Goal: Communication & Community: Answer question/provide support

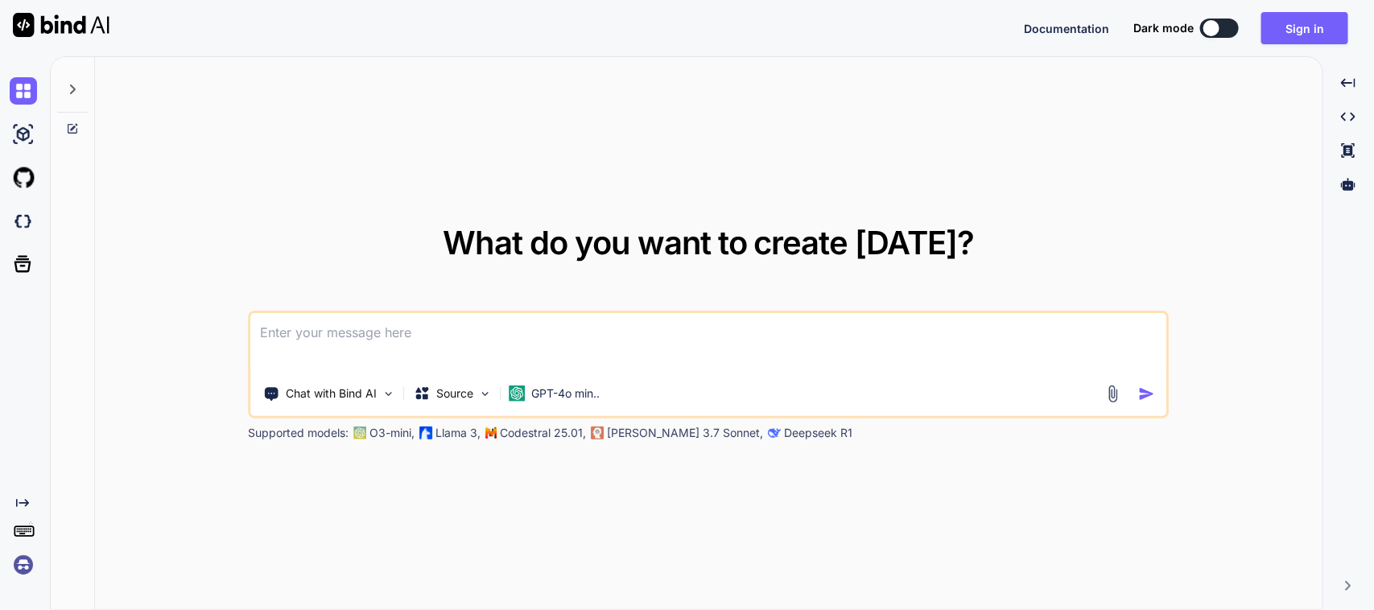
click at [465, 330] on textarea at bounding box center [708, 343] width 915 height 60
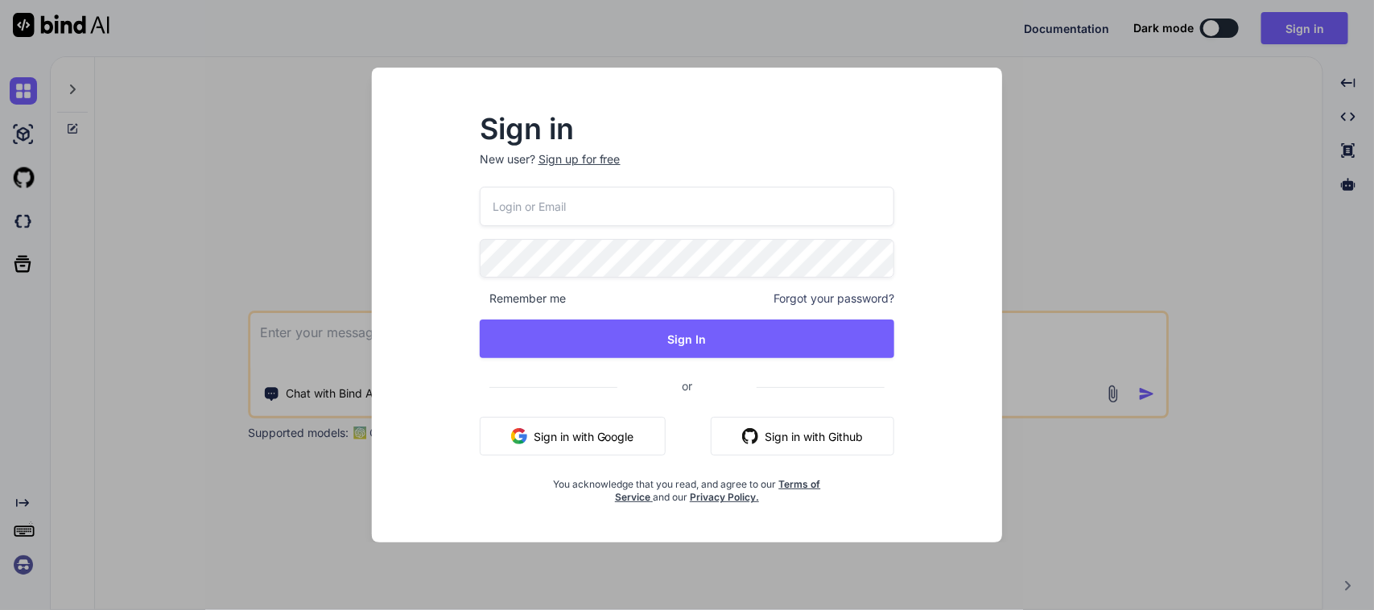
click at [578, 437] on button "Sign in with Google" at bounding box center [573, 436] width 186 height 39
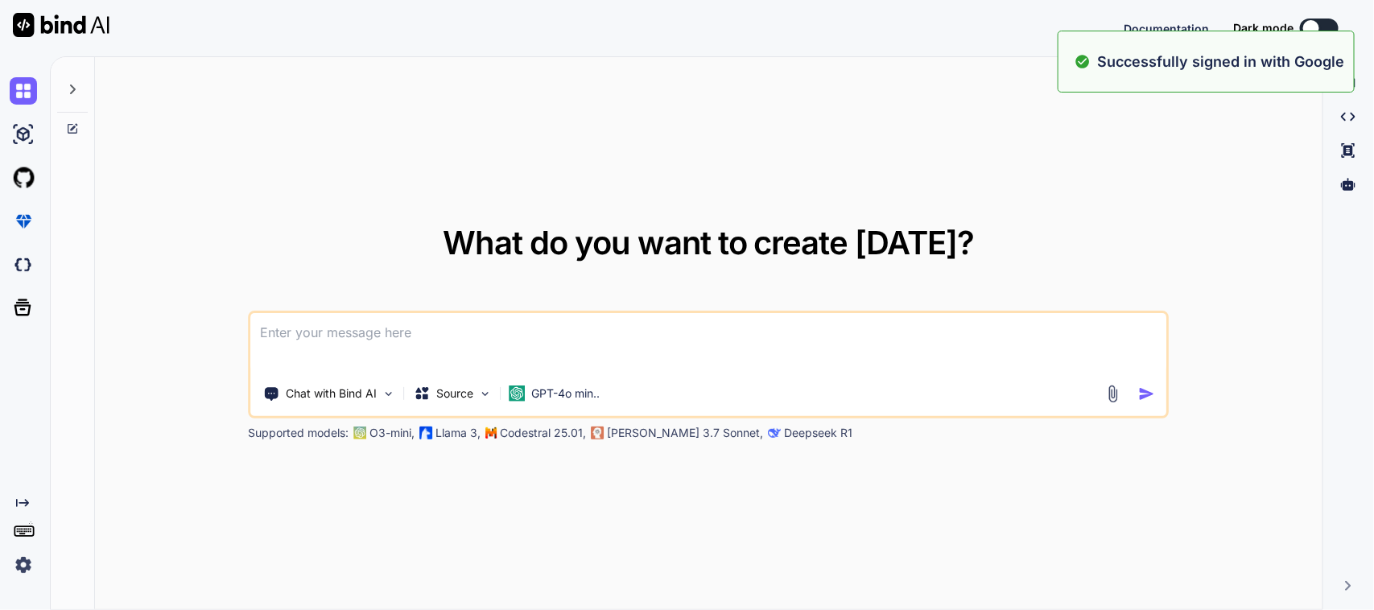
click at [661, 332] on textarea at bounding box center [708, 343] width 915 height 60
type textarea "x"
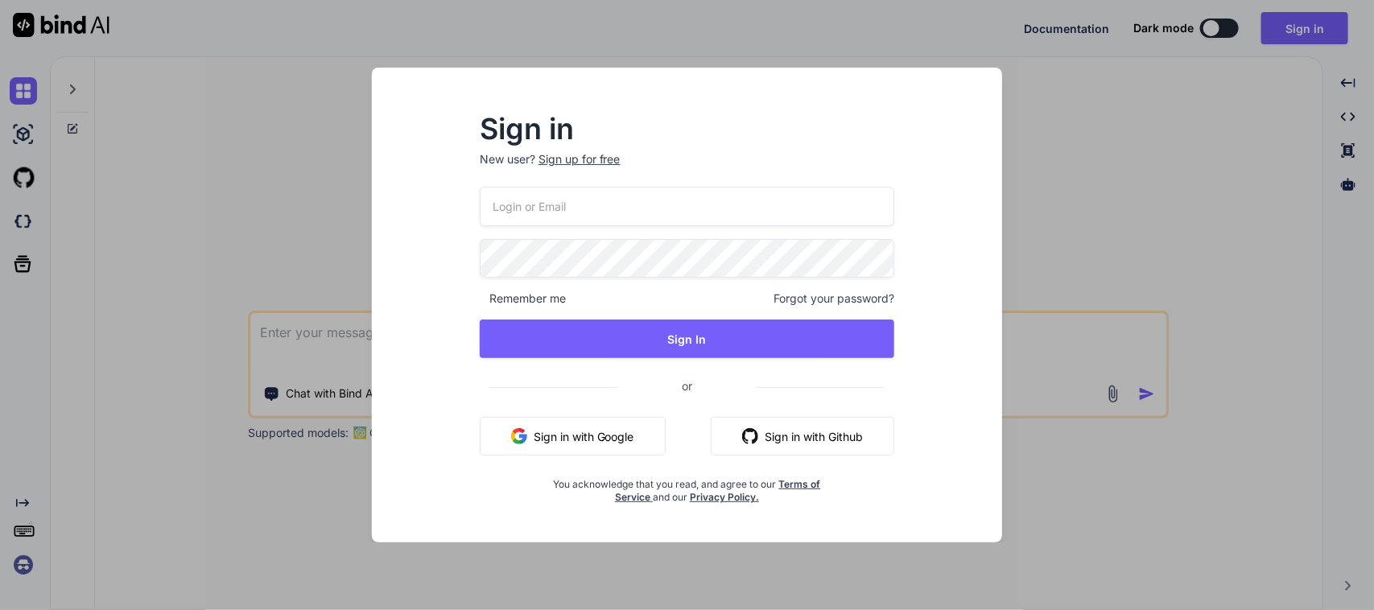
click at [610, 461] on div "Remember me Forgot your password? Sign In or Sign in with Google Sign in with G…" at bounding box center [687, 346] width 415 height 318
click at [612, 445] on button "Sign in with Google" at bounding box center [573, 436] width 186 height 39
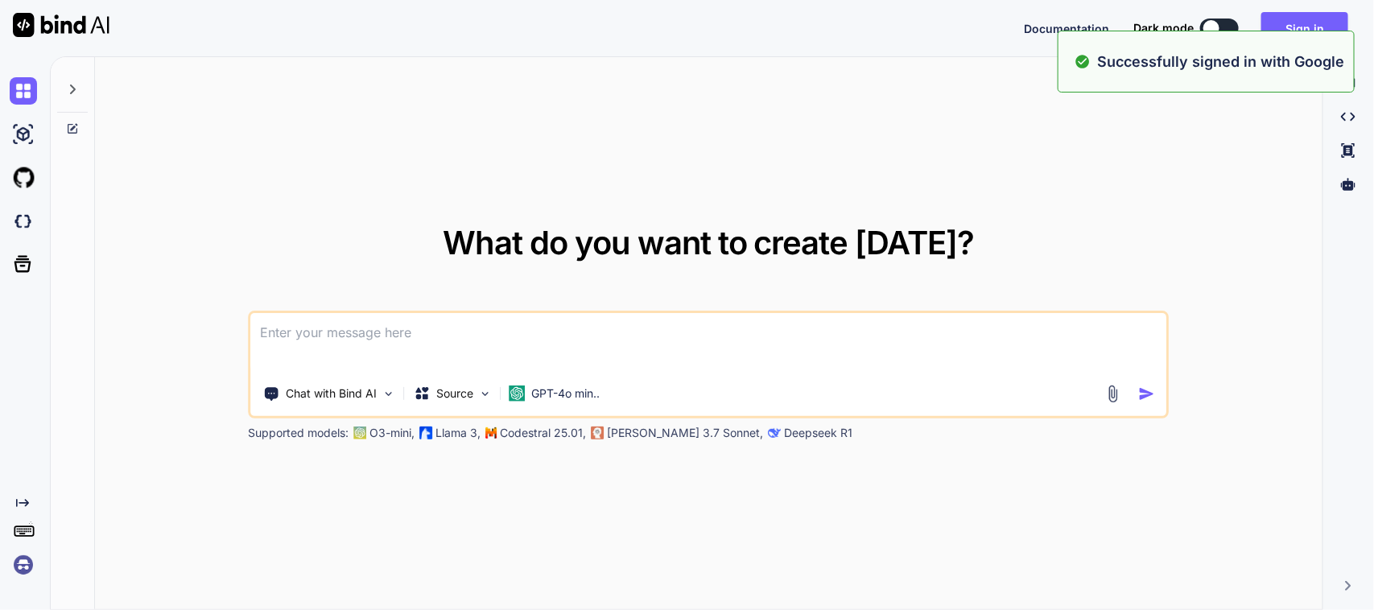
click at [573, 327] on textarea at bounding box center [708, 343] width 915 height 60
type textarea "x"
type textarea "P"
type textarea "x"
type textarea "Pl"
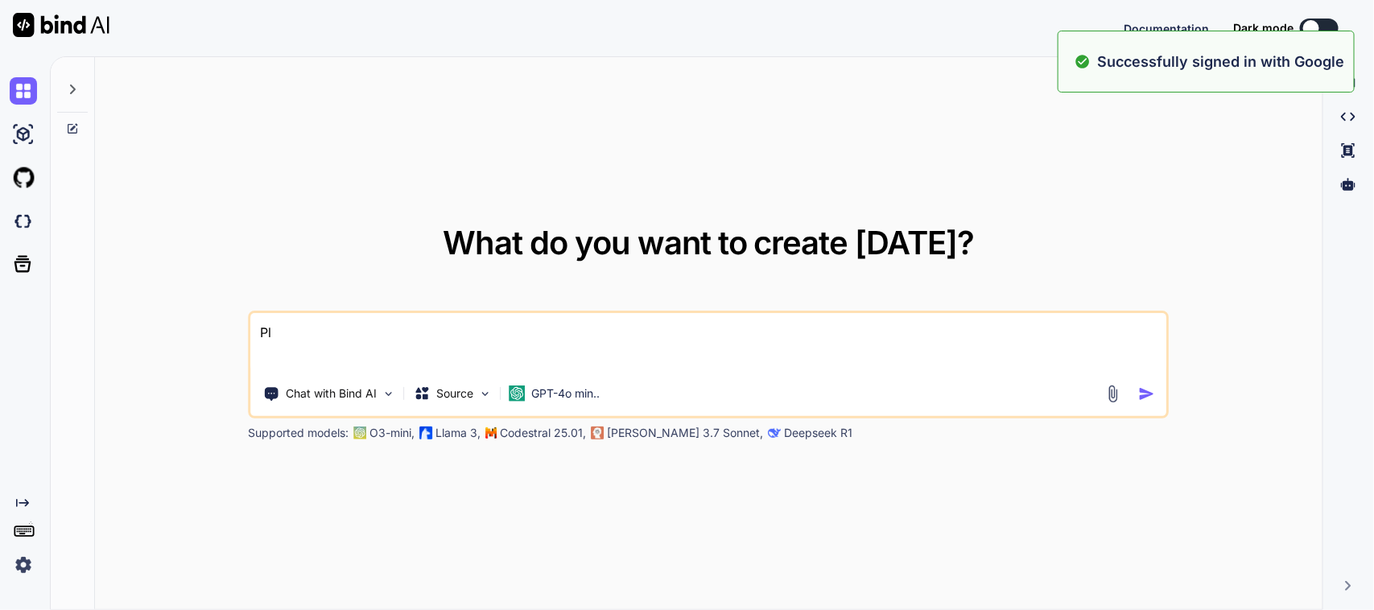
type textarea "x"
type textarea "Ple"
type textarea "x"
type textarea "Plea"
type textarea "x"
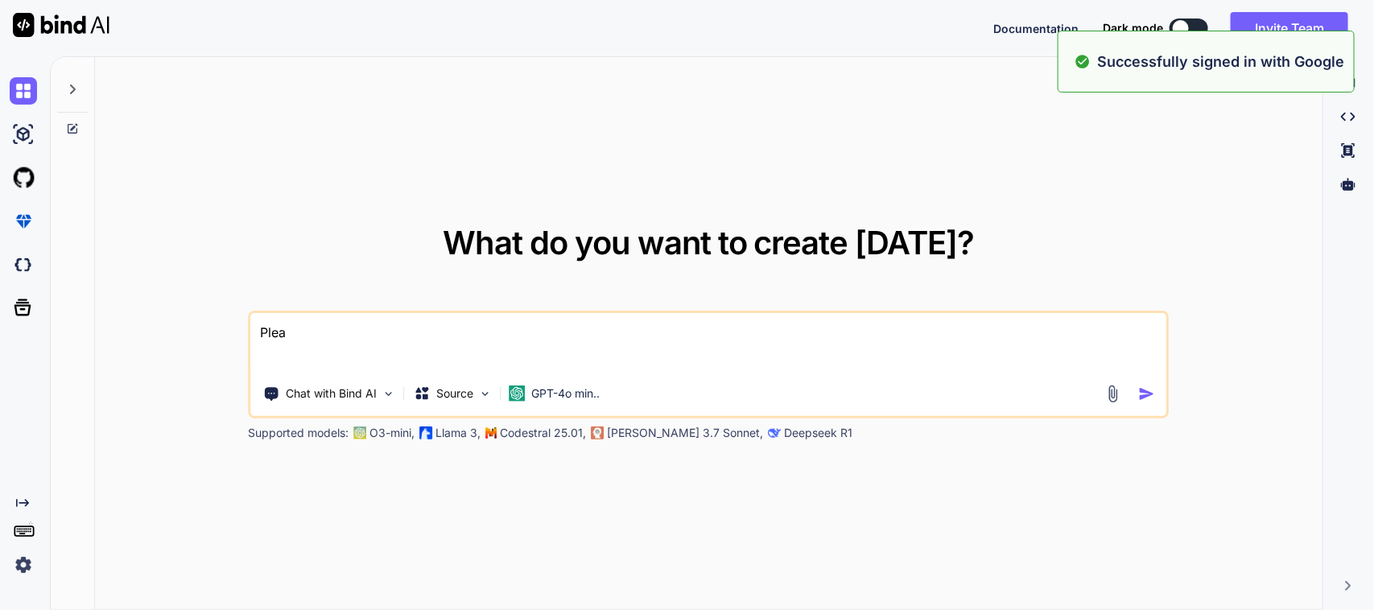
type textarea "Pleas"
type textarea "x"
type textarea "Please"
type textarea "x"
type textarea "Please"
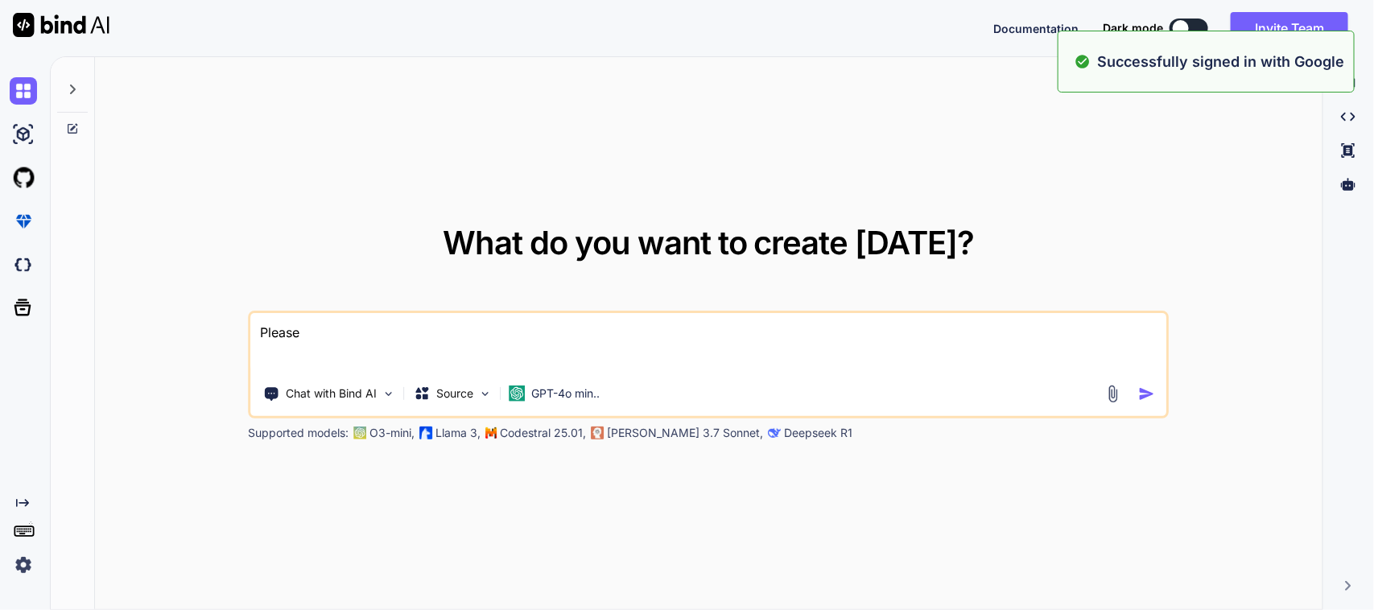
type textarea "x"
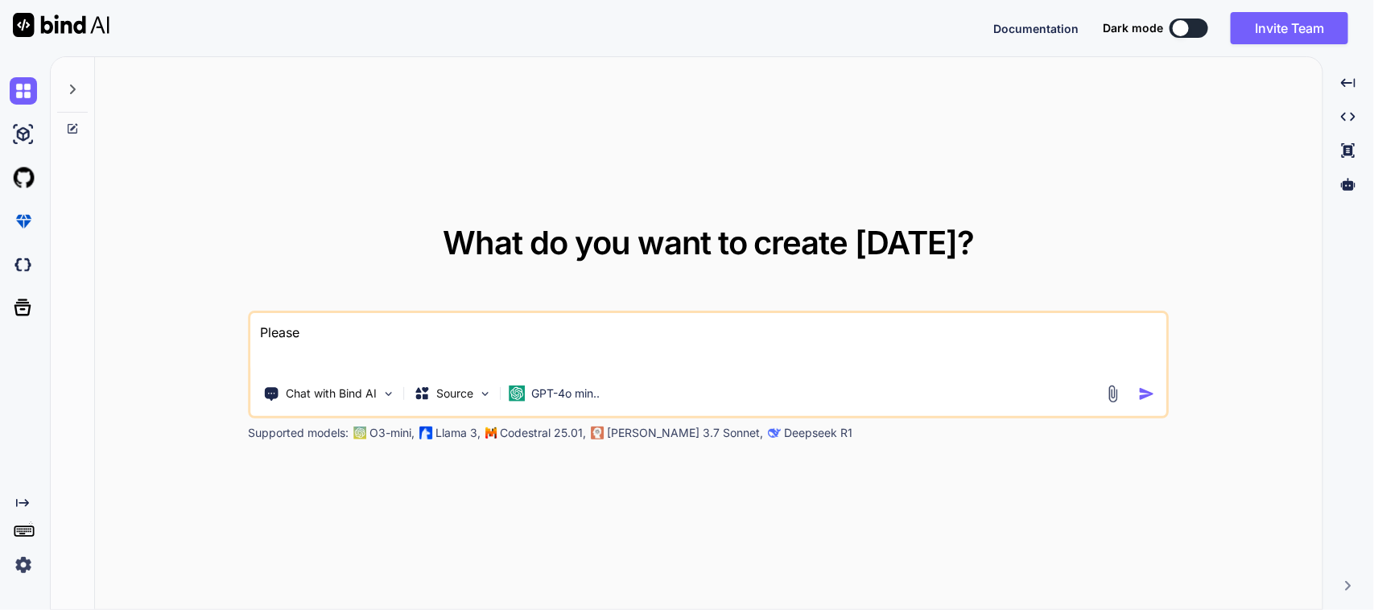
type textarea "Please i"
type textarea "x"
type textarea "Please im"
type textarea "x"
type textarea "Please imp"
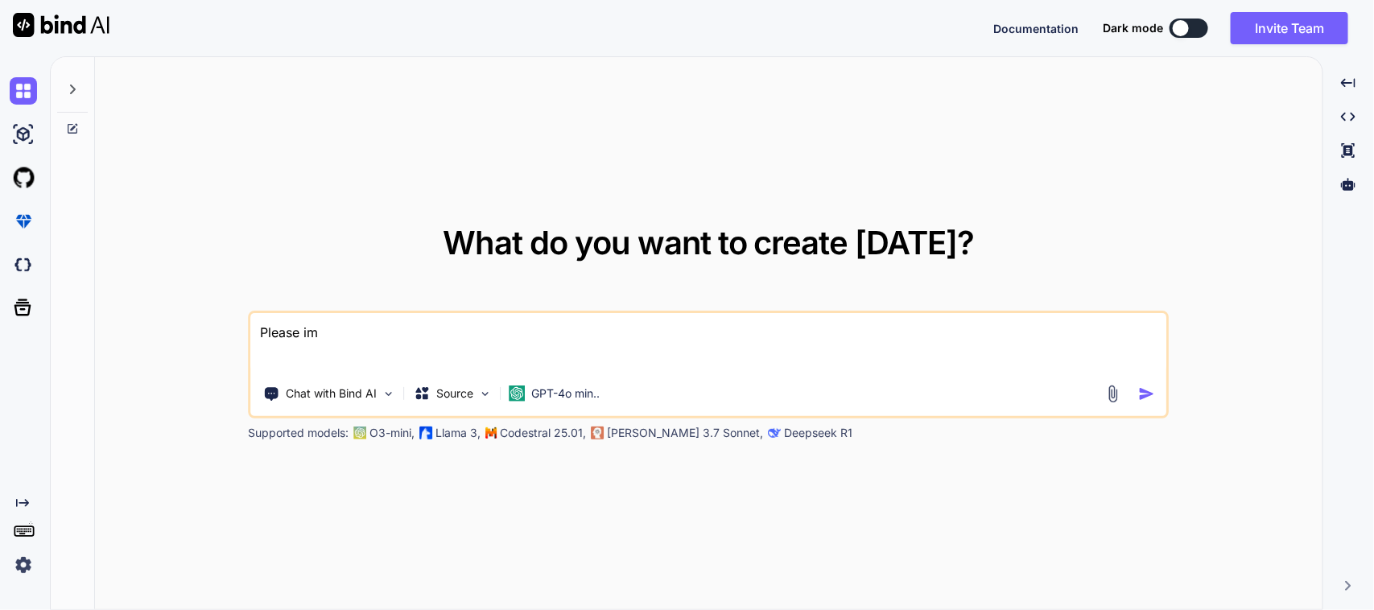
type textarea "x"
type textarea "Please impr"
type textarea "x"
type textarea "Please impro"
type textarea "x"
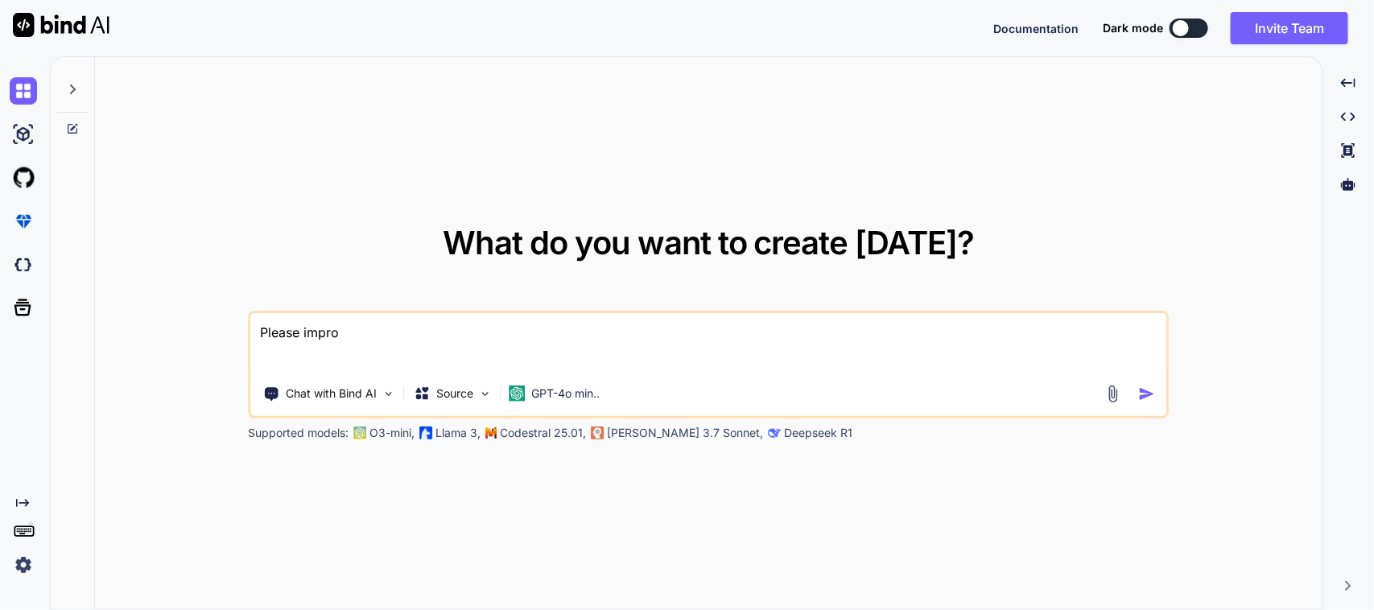
type textarea "Please improv"
type textarea "x"
type textarea "Please improve"
type textarea "x"
type textarea "Please improve"
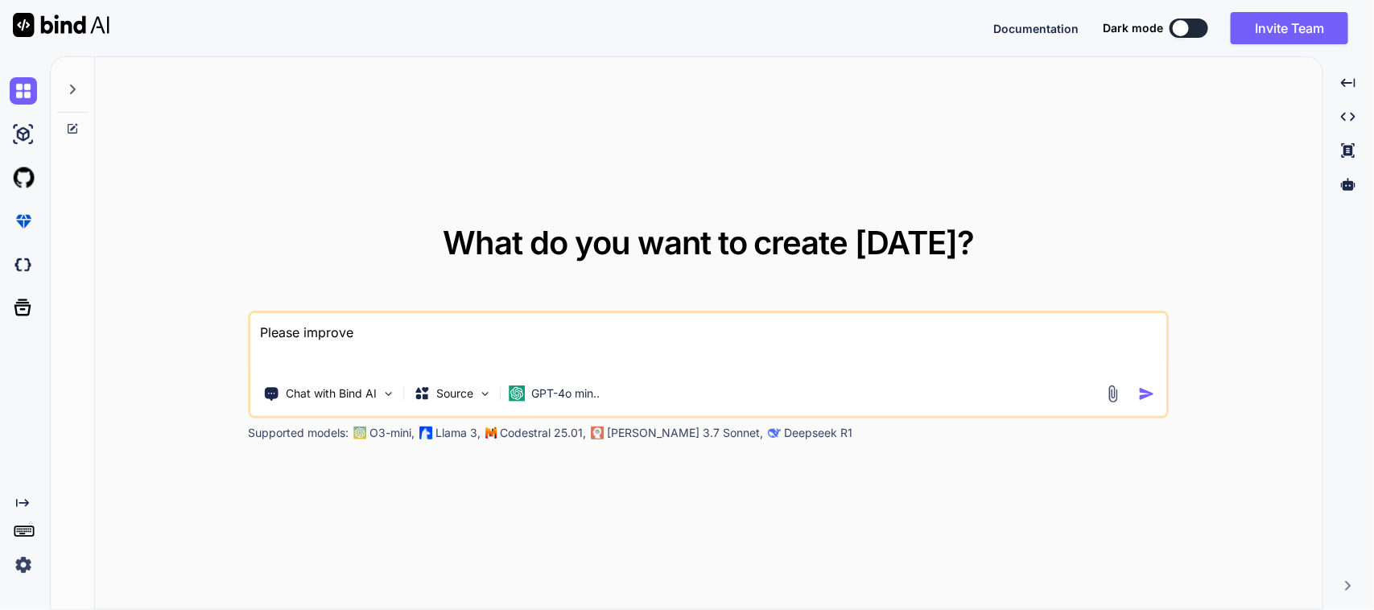
type textarea "x"
type textarea "Please improve g"
type textarea "x"
type textarea "Please improve gr"
type textarea "x"
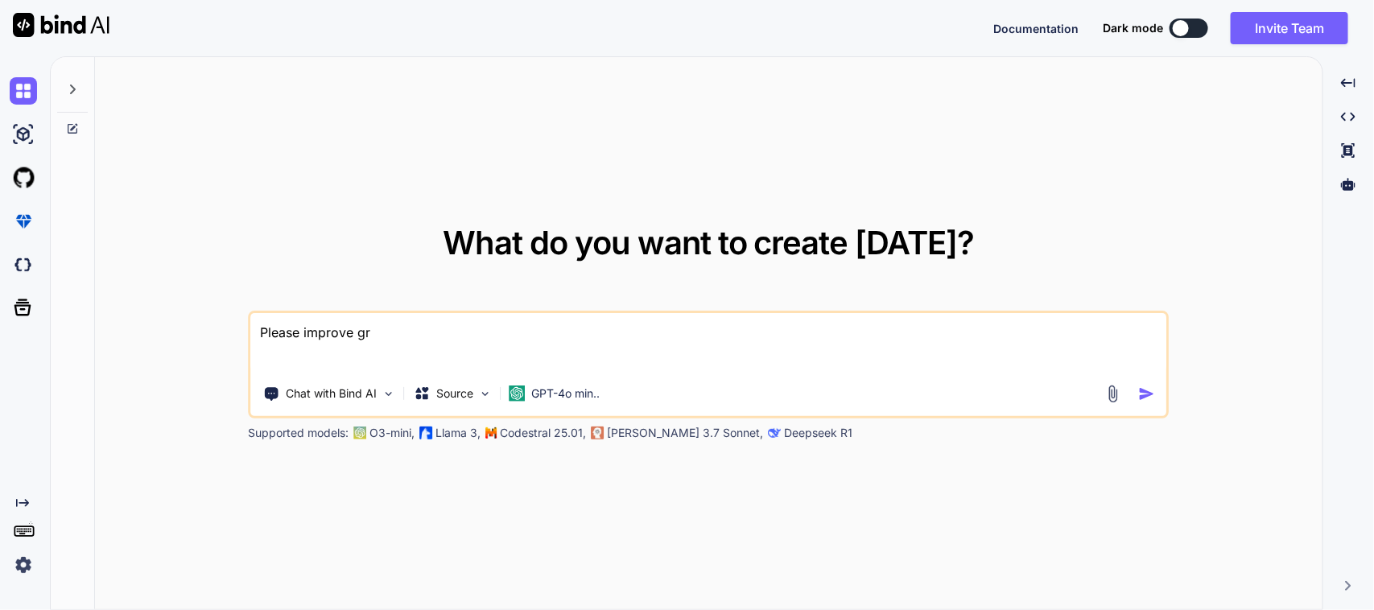
type textarea "Please improve gra"
type textarea "x"
type textarea "Please improve gram"
type textarea "x"
type textarea "Please improve gramm"
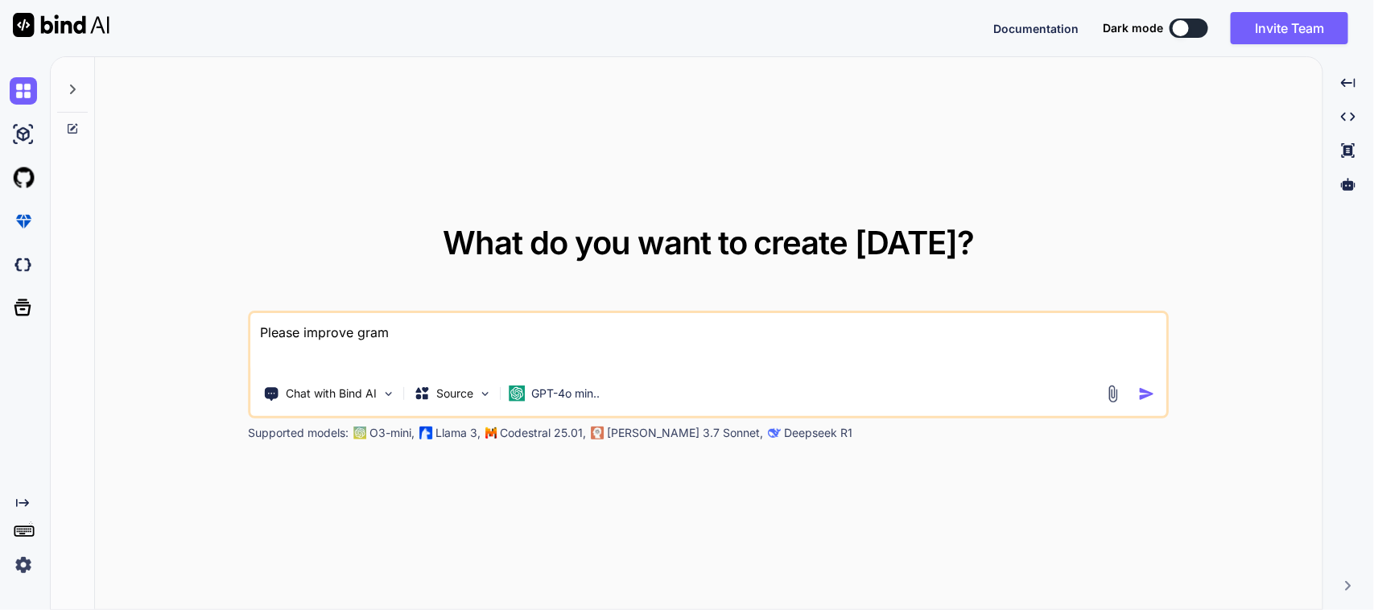
type textarea "x"
type textarea "Please improve gramme"
type textarea "x"
type textarea "Please improve grammer"
type textarea "x"
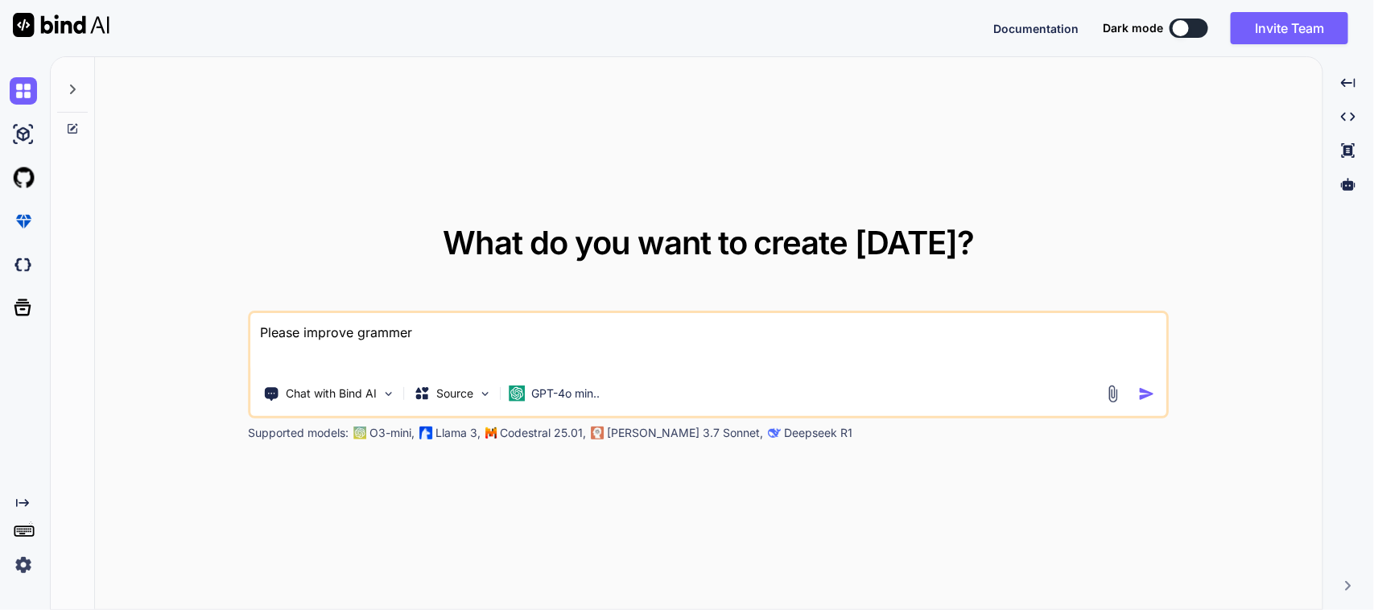
type textarea "Please improve grammer"
type textarea "x"
type textarea "Please improve grammer"
type textarea "x"
type textarea "Please improve gramme"
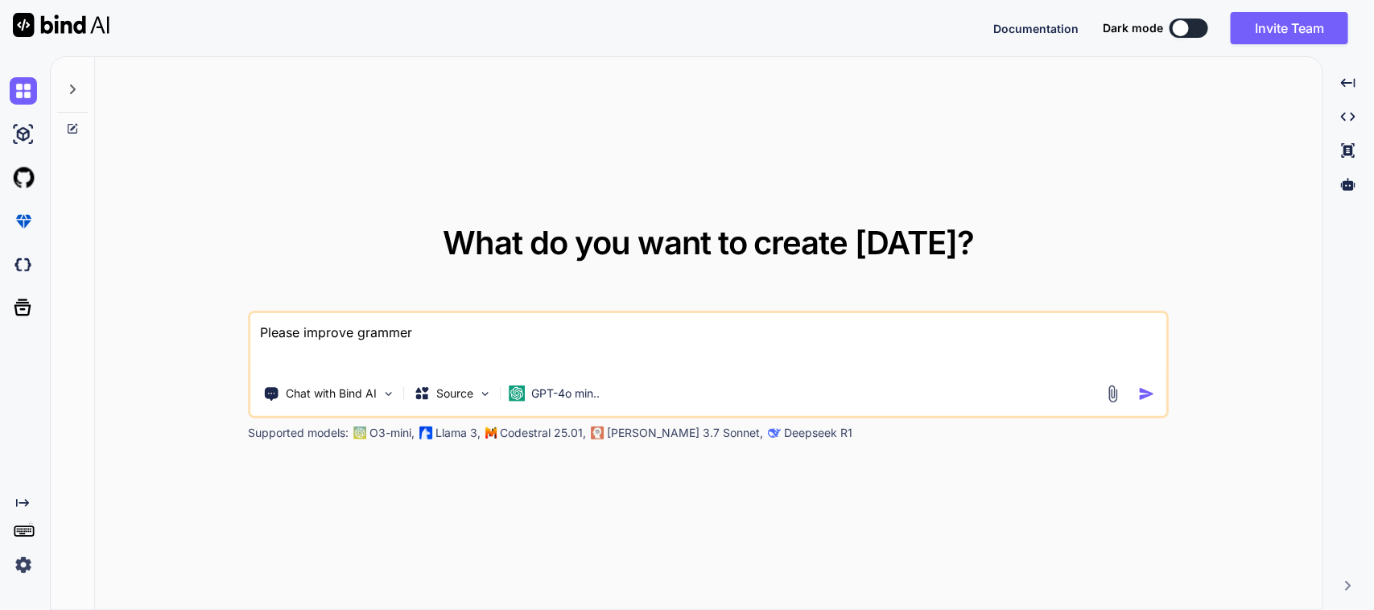
type textarea "x"
type textarea "Please improve gramm"
type textarea "x"
type textarea "Please improve gramma"
type textarea "x"
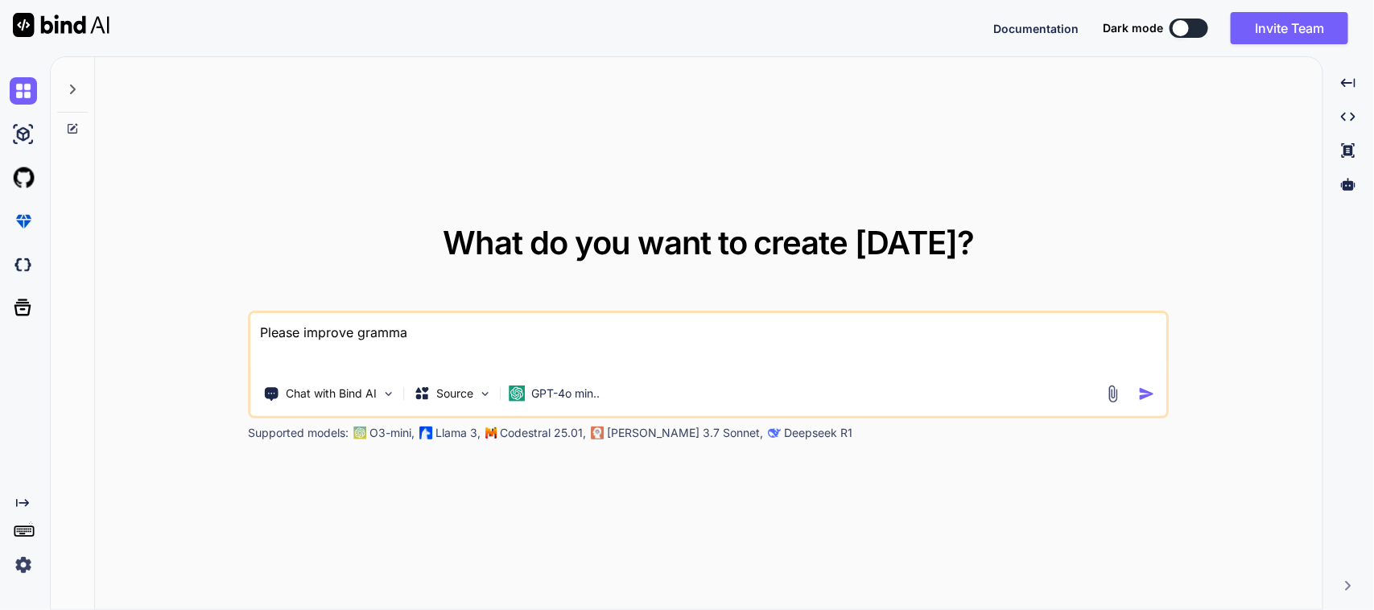
type textarea "Please improve gramma"
type textarea "x"
type textarea "Please improve gramma r"
type textarea "x"
type textarea "Please improve gramma r"
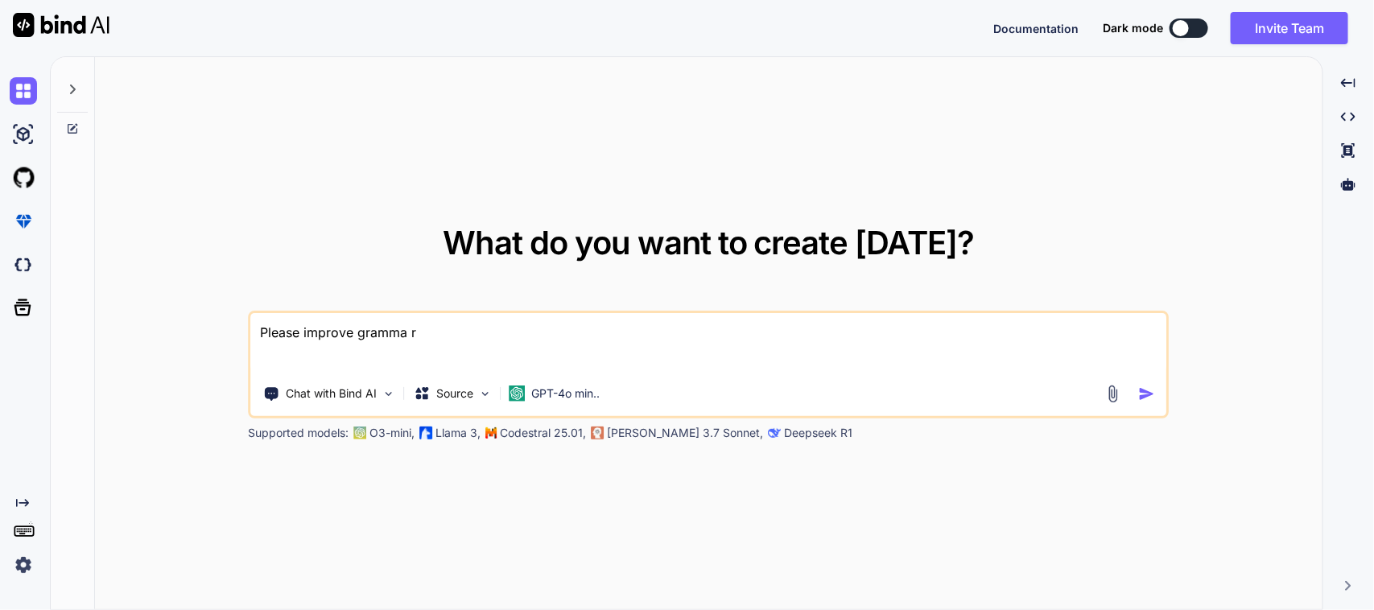
type textarea "x"
type textarea "Please improve gramma r"
type textarea "x"
type textarea "Please improve gramma"
type textarea "x"
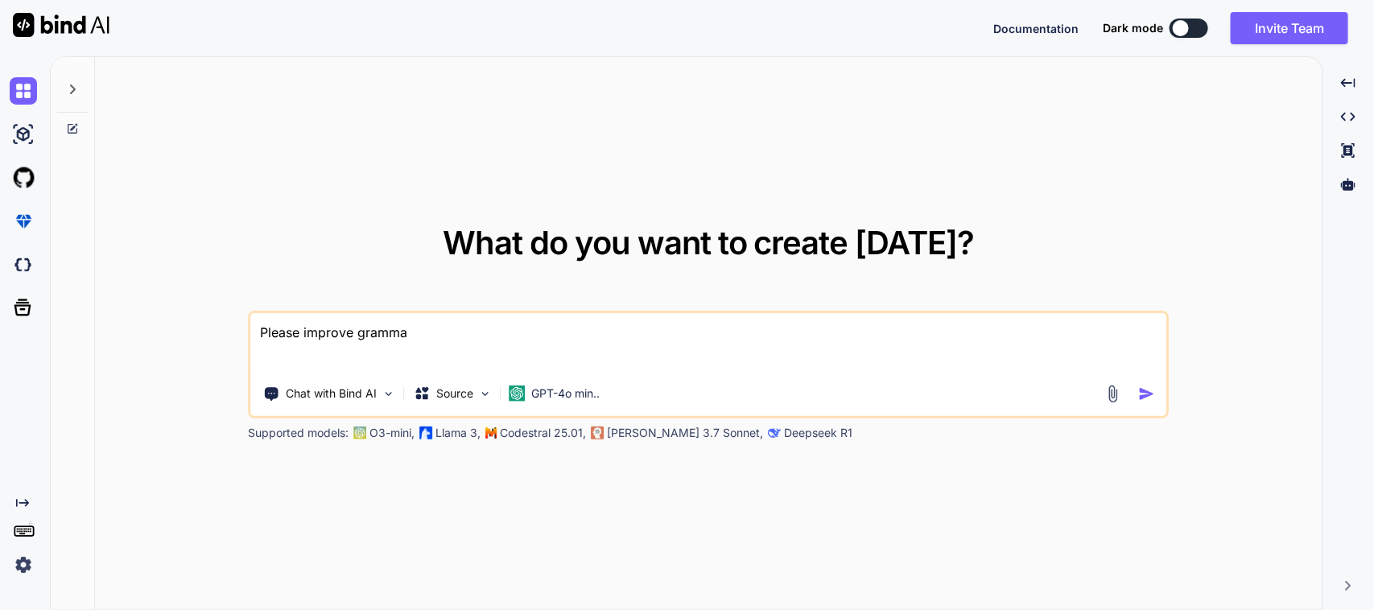
type textarea "Please improve gramma"
type textarea "x"
type textarea "Please improve grammar"
type textarea "x"
type textarea "Please improve grammar"
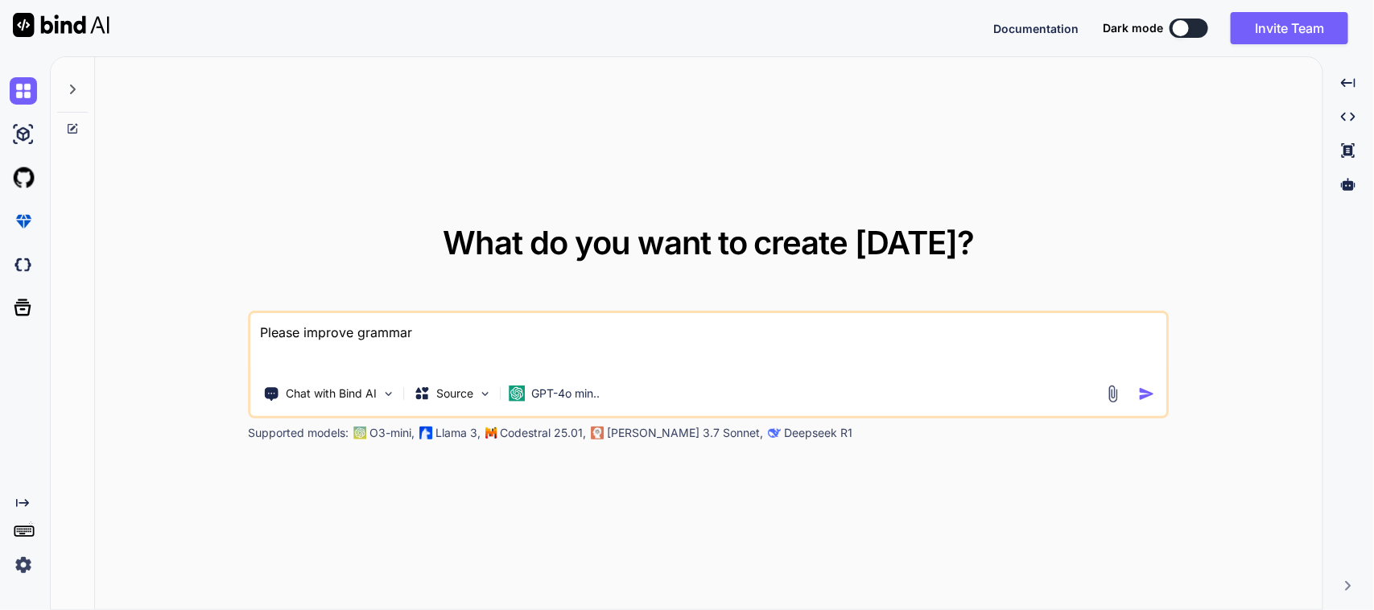
type textarea "x"
type textarea "Please improve grammar i"
type textarea "x"
type textarea "Please improve grammar in"
type textarea "x"
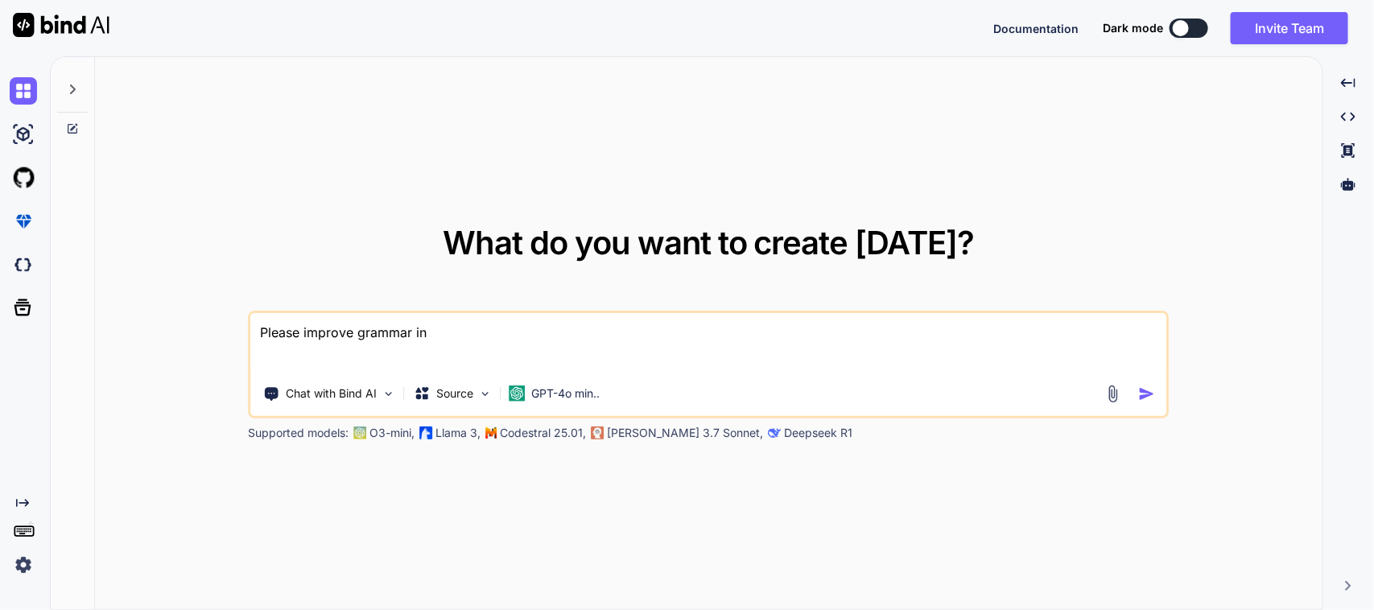
type textarea "Please improve grammar in"
type textarea "x"
type textarea "Please improve grammar in t"
type textarea "x"
type textarea "Please improve grammar in th"
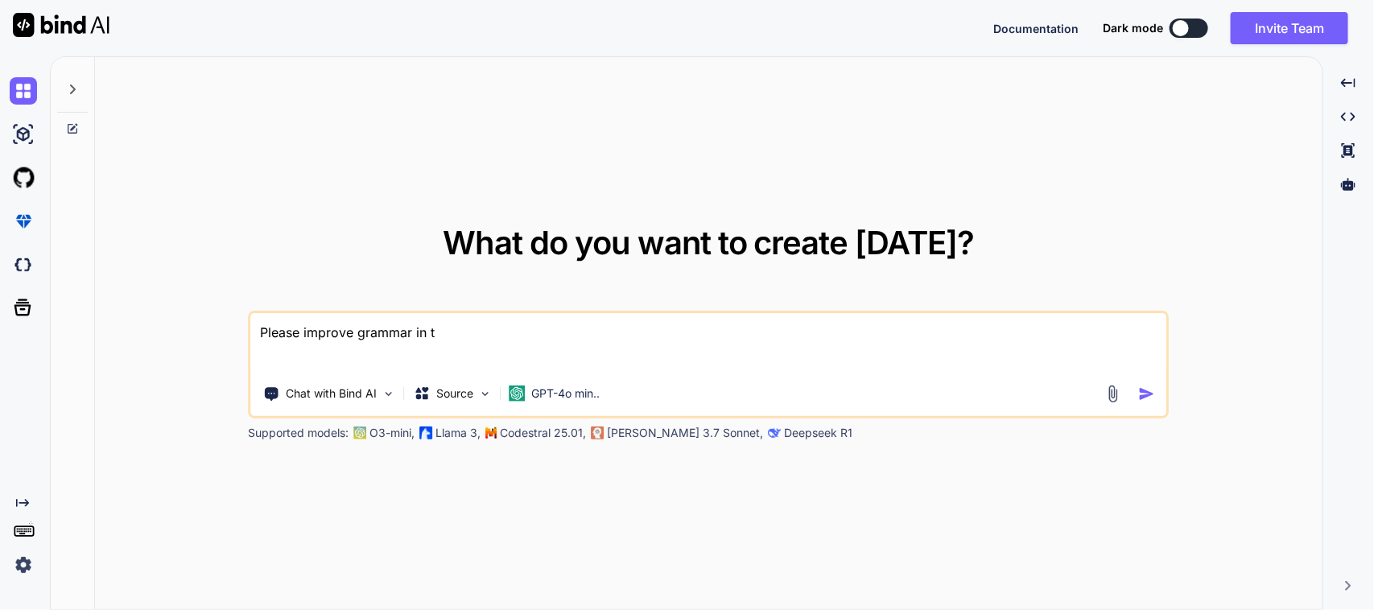
type textarea "x"
type textarea "Please improve grammar in thi"
type textarea "x"
type textarea "Please improve grammar in this"
type textarea "x"
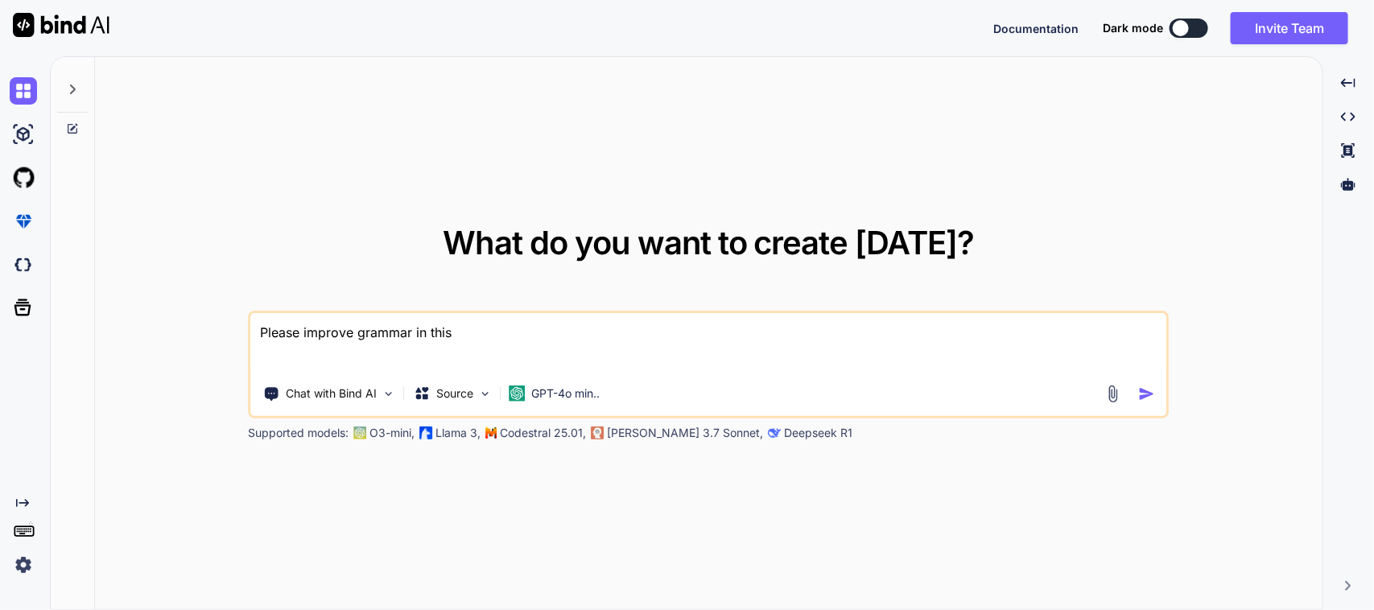
type textarea "Please improve grammar in this"
type textarea "x"
type textarea "Please improve grammar in this f"
type textarea "x"
type textarea "Please improve grammar in this fo"
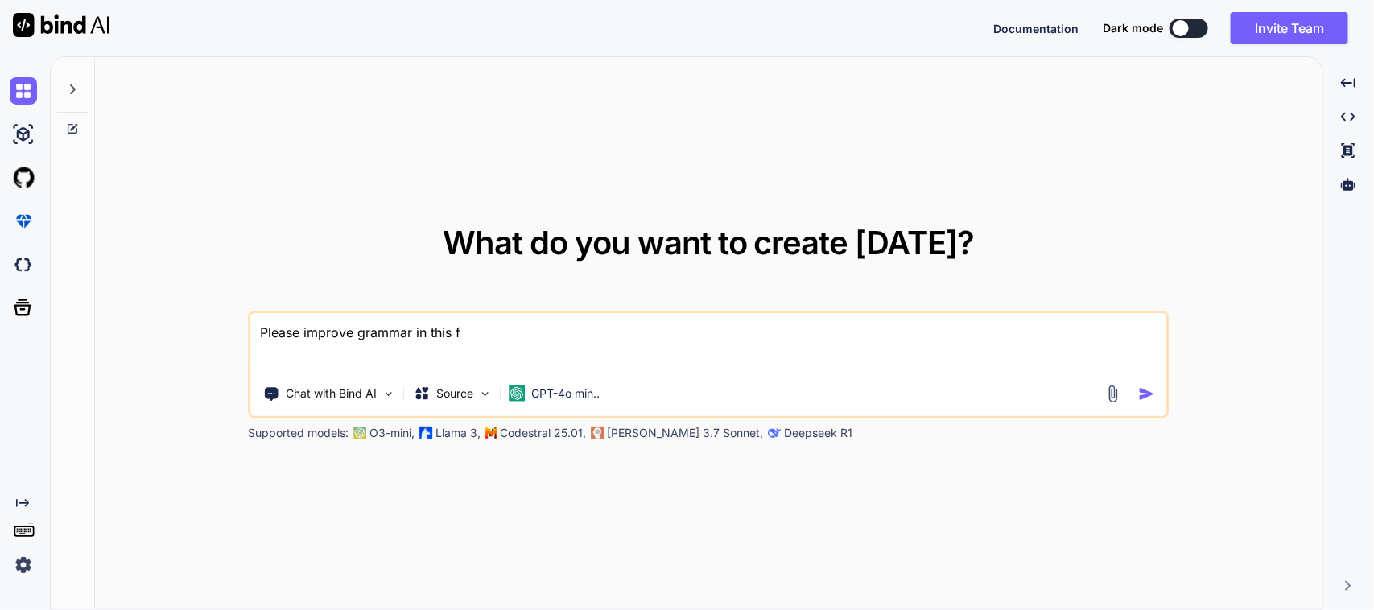
type textarea "x"
type textarea "Please improve grammar in this f"
type textarea "x"
type textarea "Please improve grammar in this"
type textarea "x"
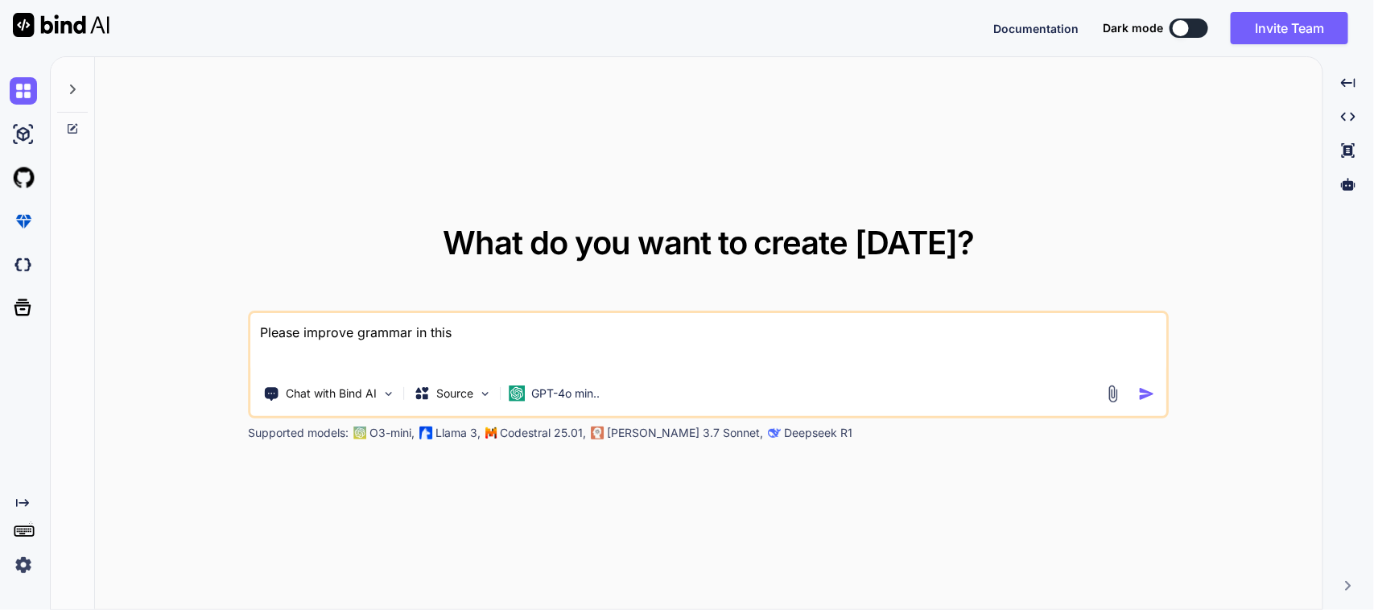
type textarea "Please improve grammar in this"
type textarea "x"
type textarea "Please improve grammar in this"
type textarea "x"
type textarea "Please improve grammar in this t"
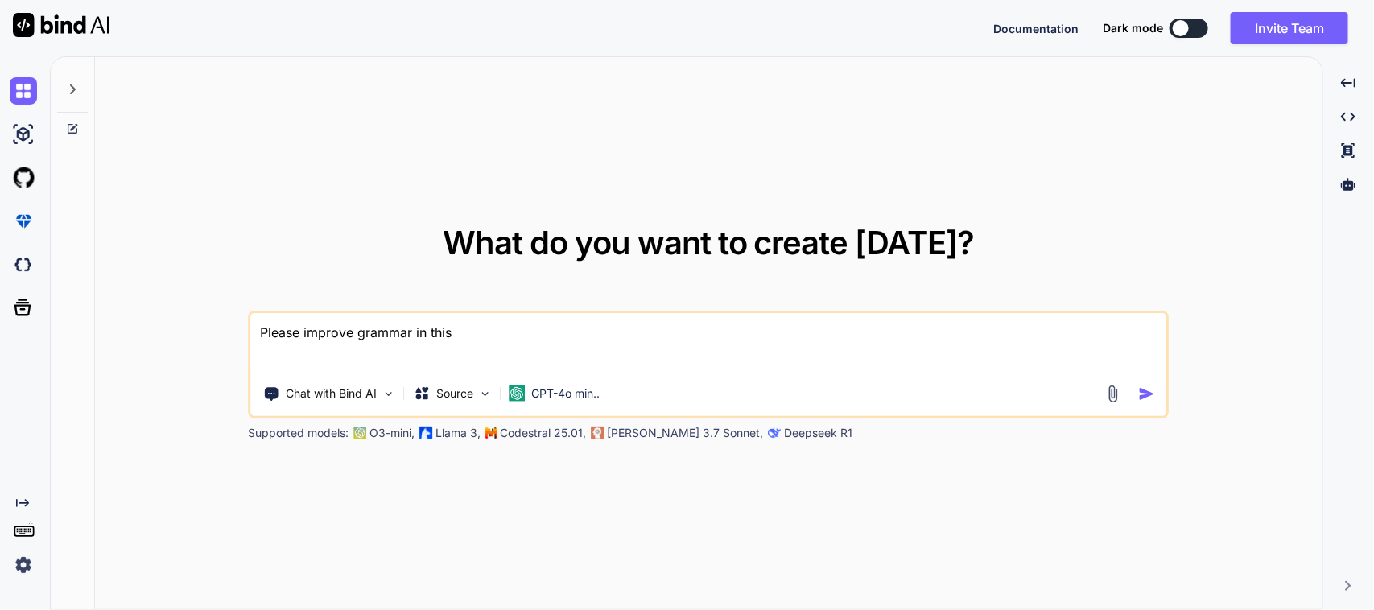
type textarea "x"
type textarea "Please improve grammar in this th"
type textarea "x"
type textarea "Please improve grammar in this thi"
type textarea "x"
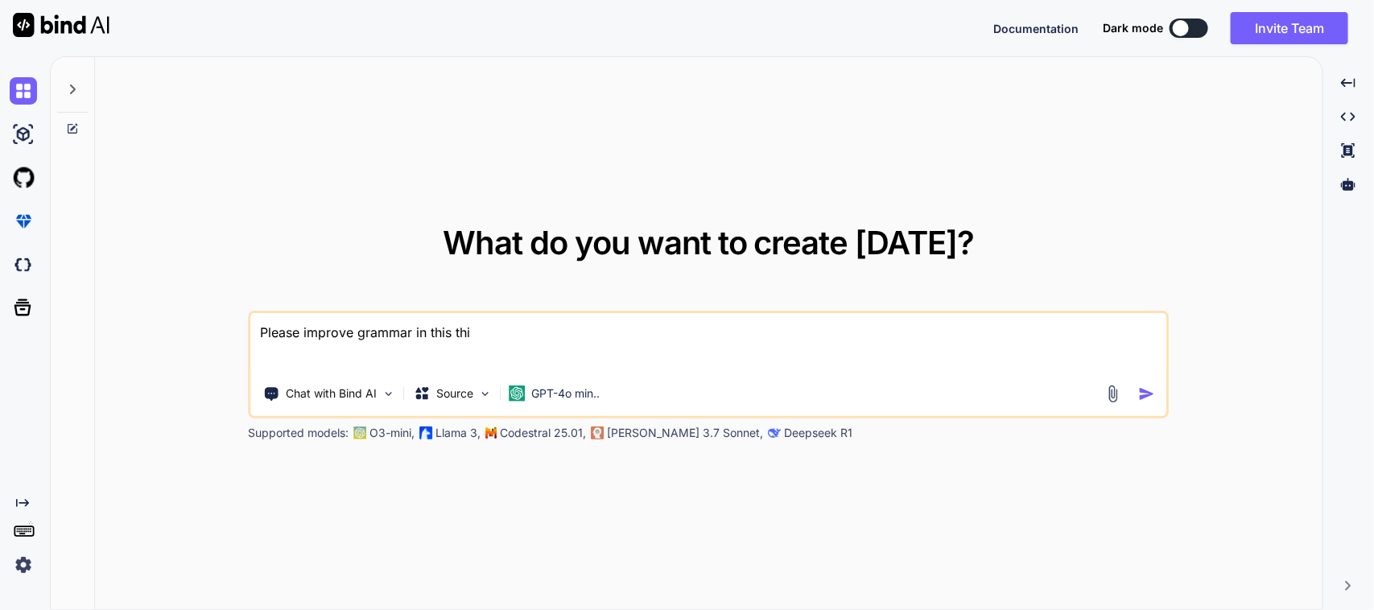
type textarea "Please improve grammar in this this"
type textarea "x"
type textarea "Please improve grammar in this this"
type textarea "x"
type textarea "Please improve grammar in this this"
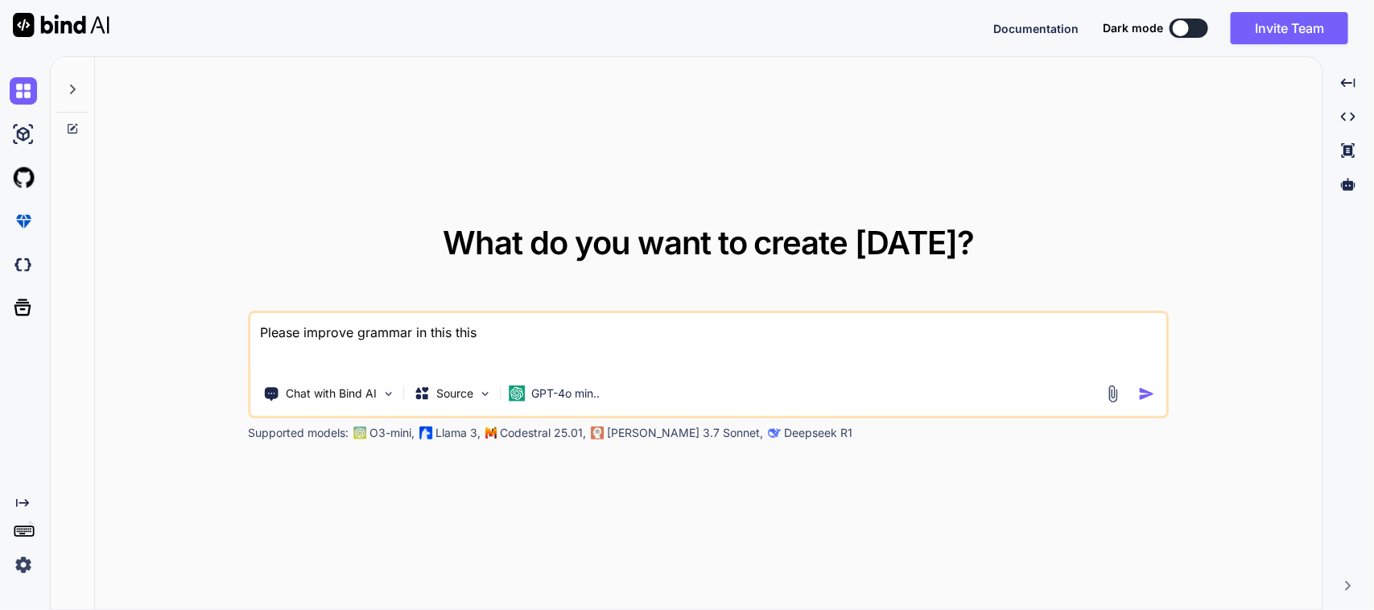
type textarea "x"
type textarea "Please improve grammar in this thi"
type textarea "x"
type textarea "Please improve grammar in this th"
type textarea "x"
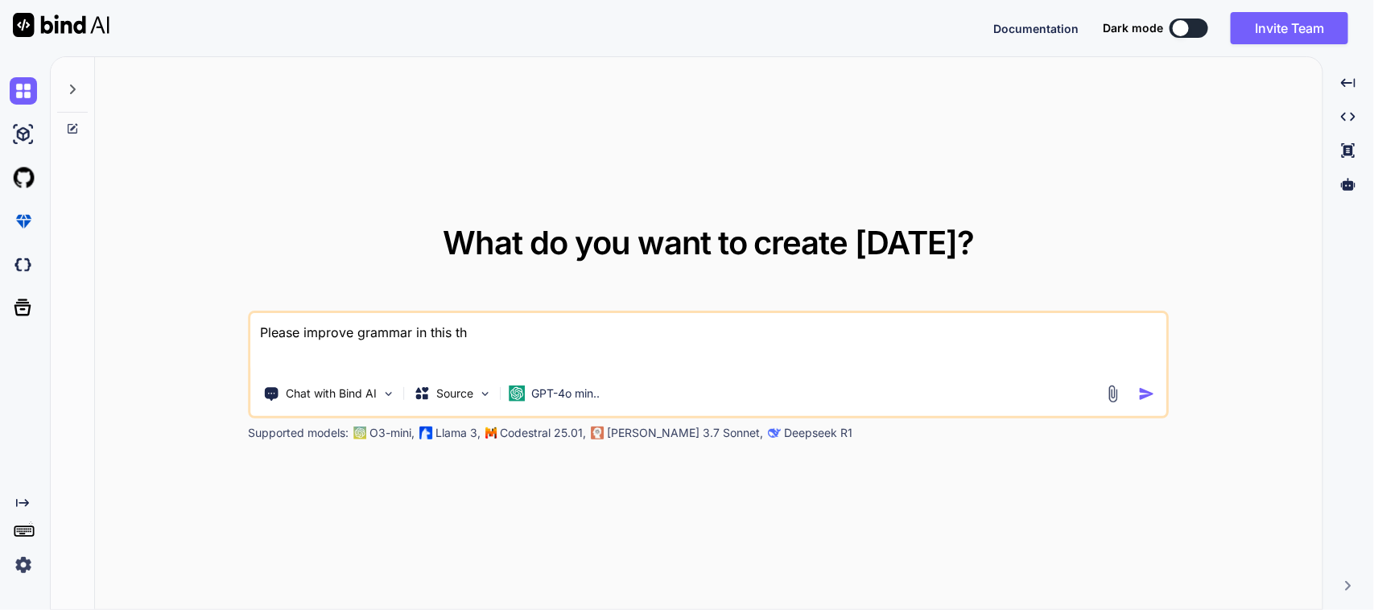
type textarea "Please improve grammar in this t"
type textarea "x"
type textarea "Please improve grammar in this"
type textarea "x"
type textarea "Please improve grammar in this m"
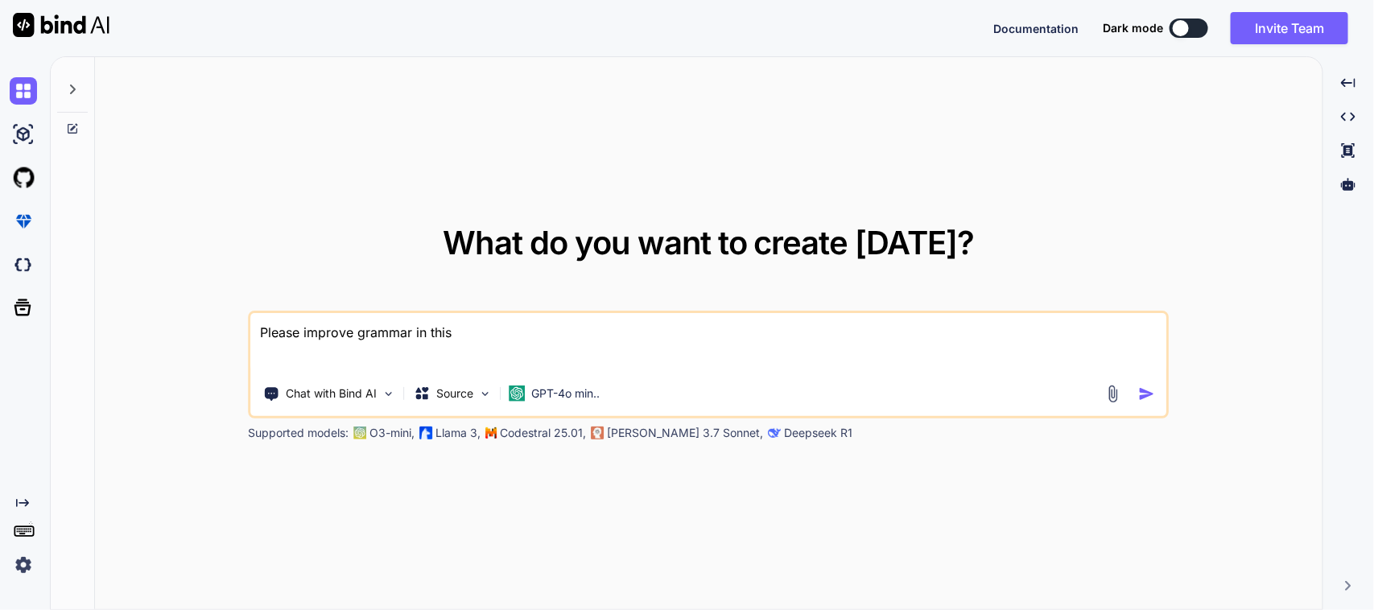
type textarea "x"
type textarea "Please improve grammar in this ma"
type textarea "x"
type textarea "Please improve grammar in this mai"
type textarea "x"
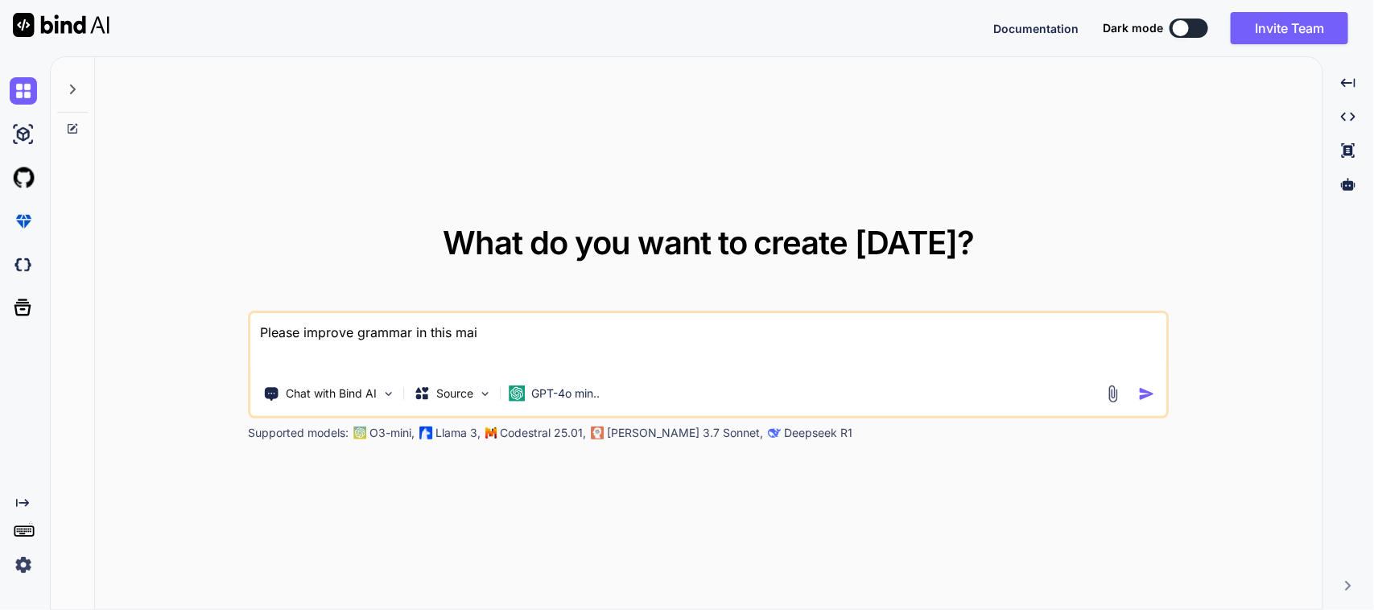
type textarea "Please improve grammar in this main"
type textarea "x"
type textarea "Please improve grammar in this main"
type textarea "x"
type textarea "Please improve grammar in this main"
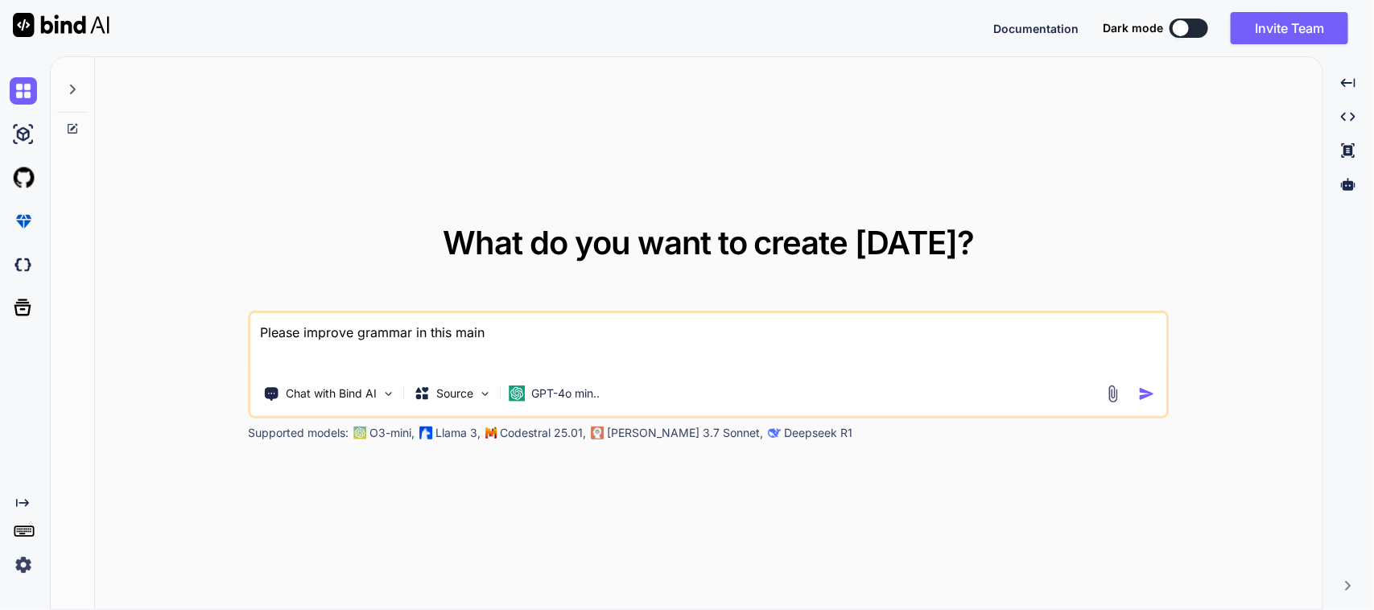
type textarea "x"
type textarea "Please improve grammar in this mai"
type textarea "x"
type textarea "Please improve grammar in this mail"
type textarea "x"
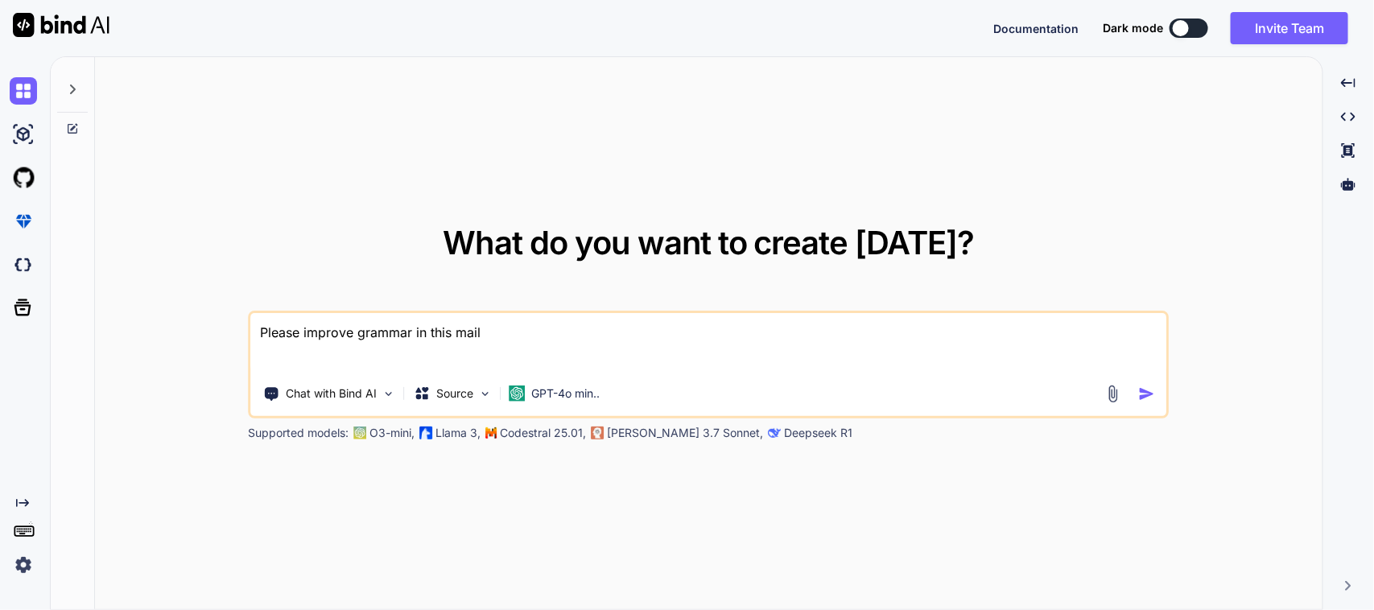
type textarea "Please improve grammar in this mail"
type textarea "x"
type textarea "Please improve grammar in this mail a"
type textarea "x"
type textarea "Please improve grammar in this mail an"
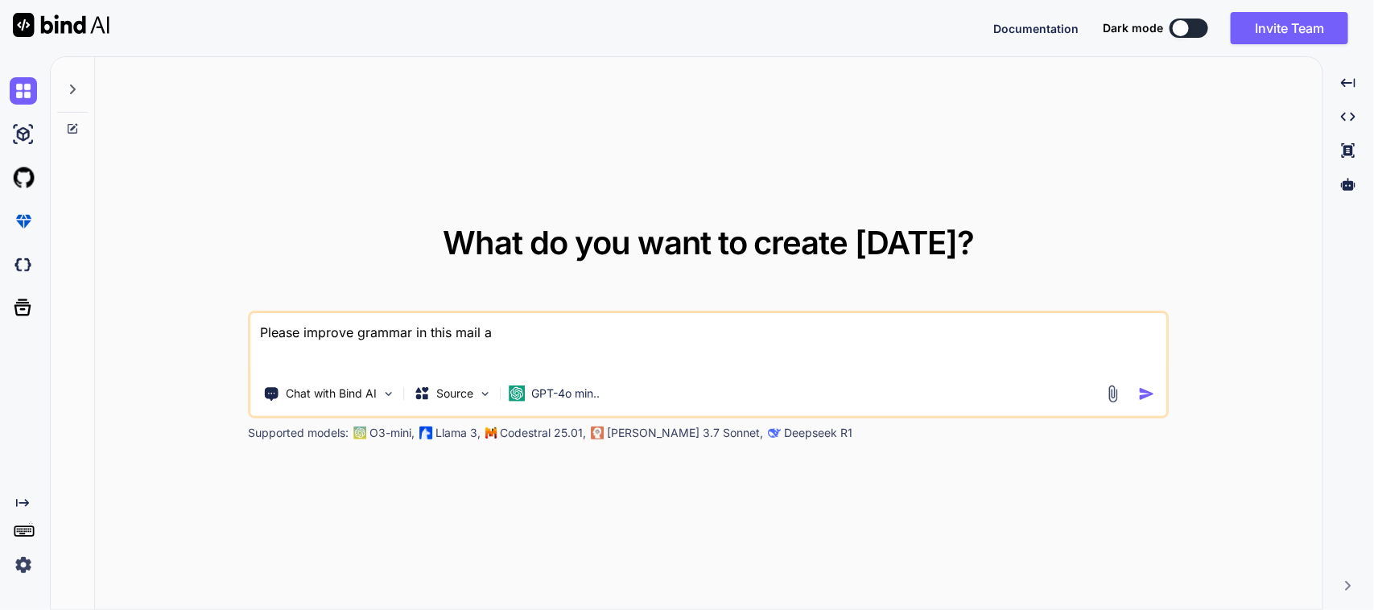
type textarea "x"
type textarea "Please improve grammar in this mail and"
type textarea "x"
type textarea "Please improve grammar in this mail and"
type textarea "x"
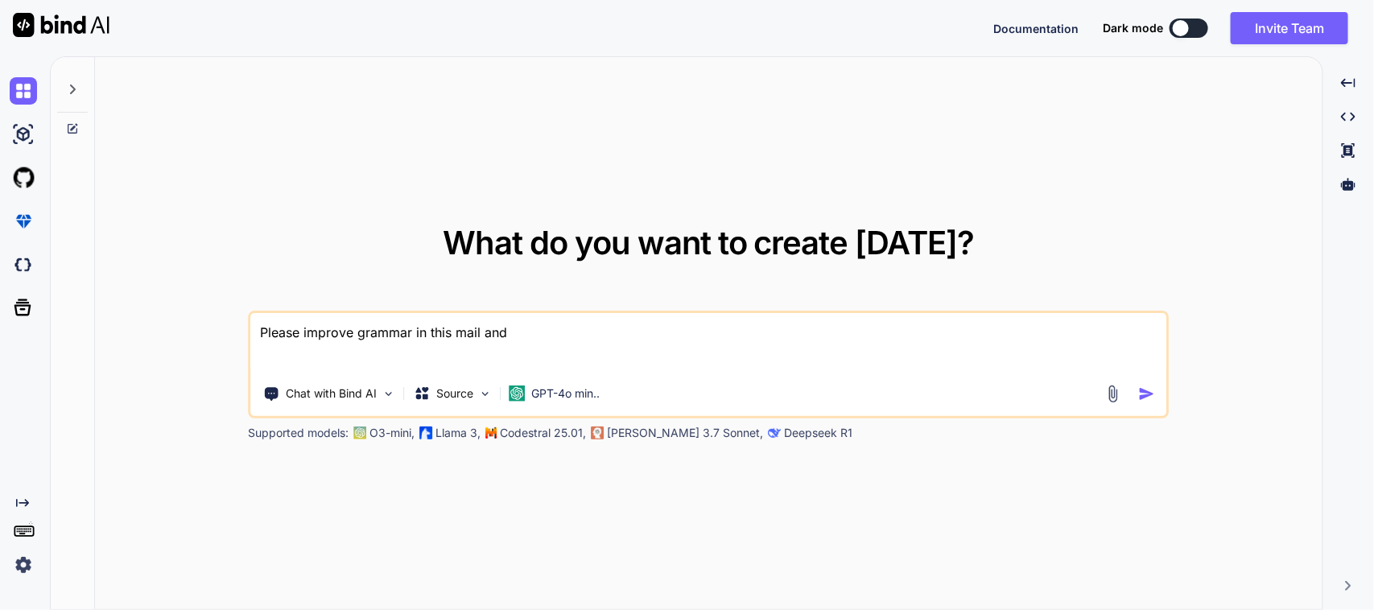
type textarea "Please improve grammar in this mail and I"
type textarea "x"
type textarea "Please improve grammar in this mail and"
type textarea "x"
type textarea "Please improve grammar in this mail and"
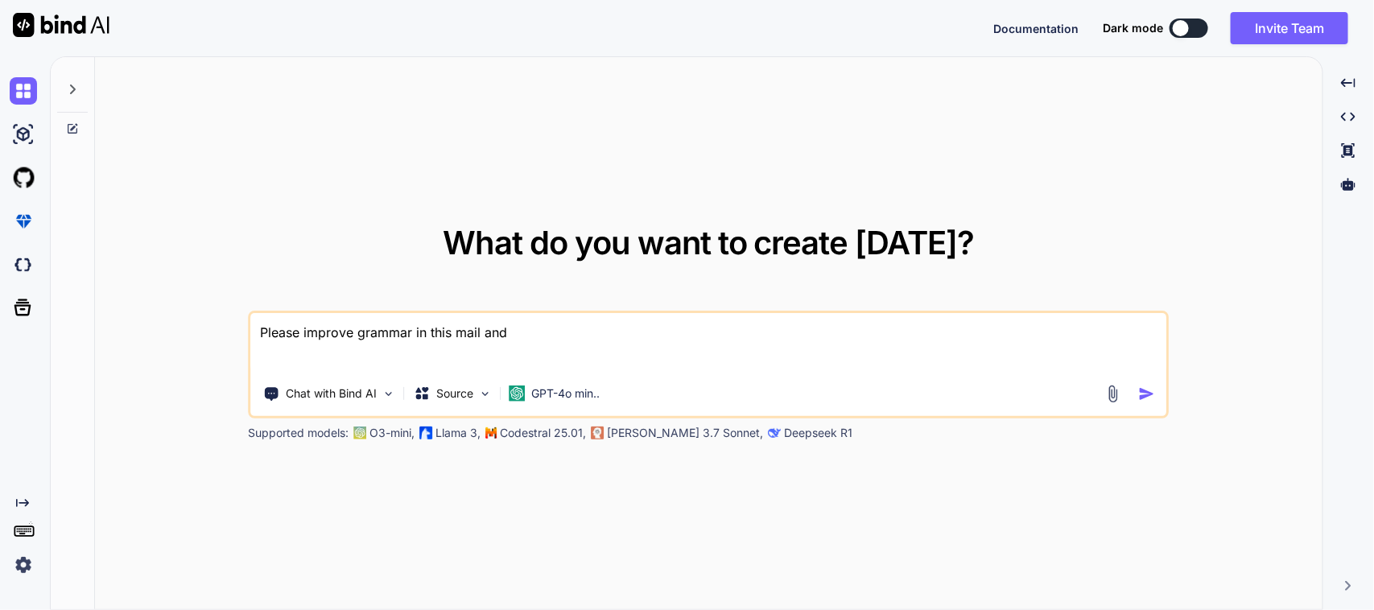
type textarea "x"
type textarea "Please improve grammar in this mail an"
type textarea "x"
type textarea "Please improve grammar in this mail a"
type textarea "x"
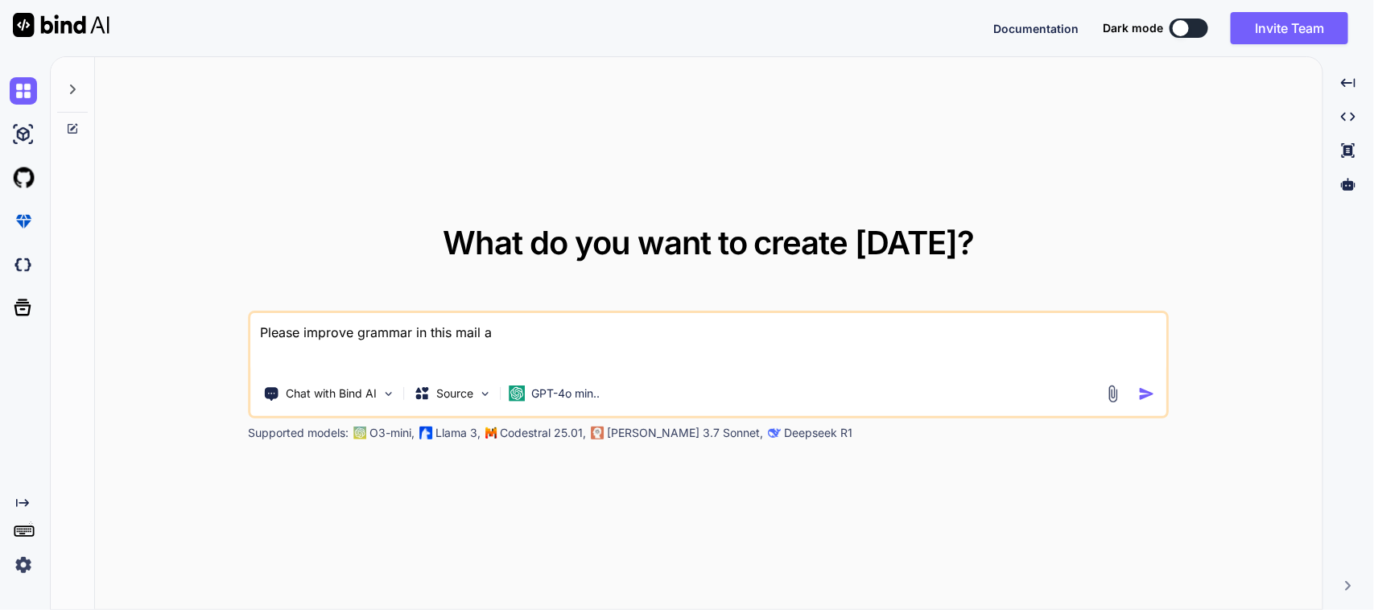
type textarea "Please improve grammar in this mail"
type textarea "x"
type textarea "Please improve grammar in this mail i"
type textarea "x"
type textarea "Please improve grammar in this mail in"
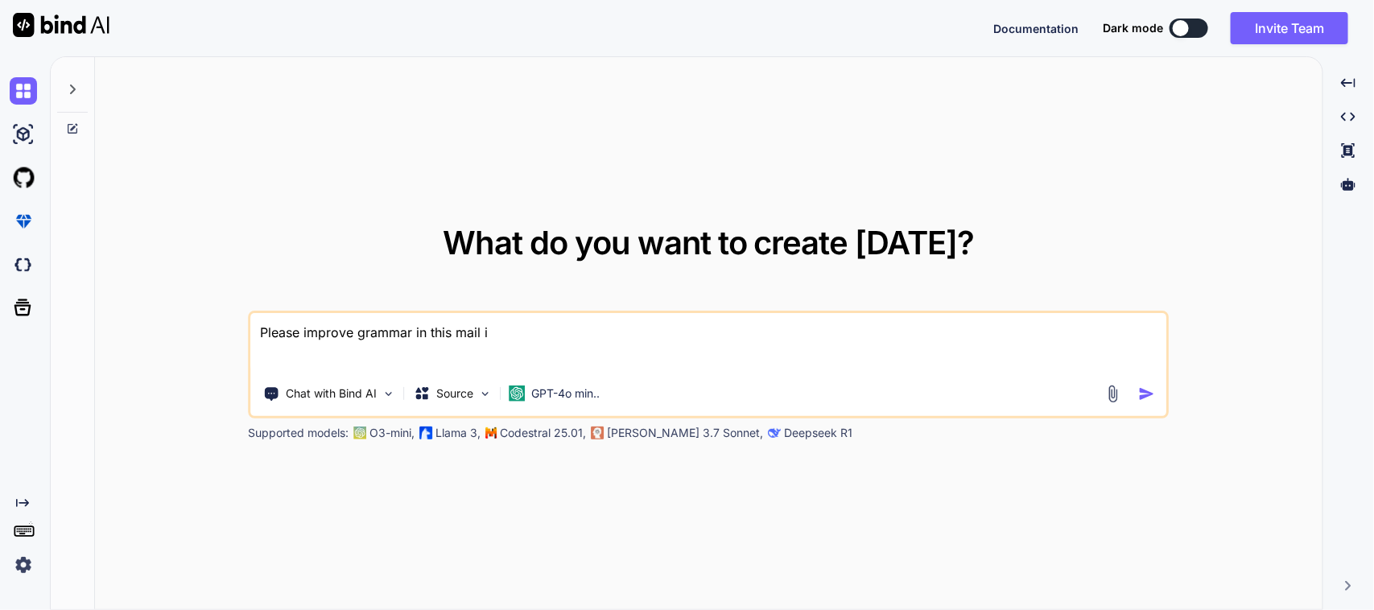
type textarea "x"
type textarea "Please improve grammar in this mail in"
type textarea "x"
type textarea "Please improve grammar in this mail in f"
type textarea "x"
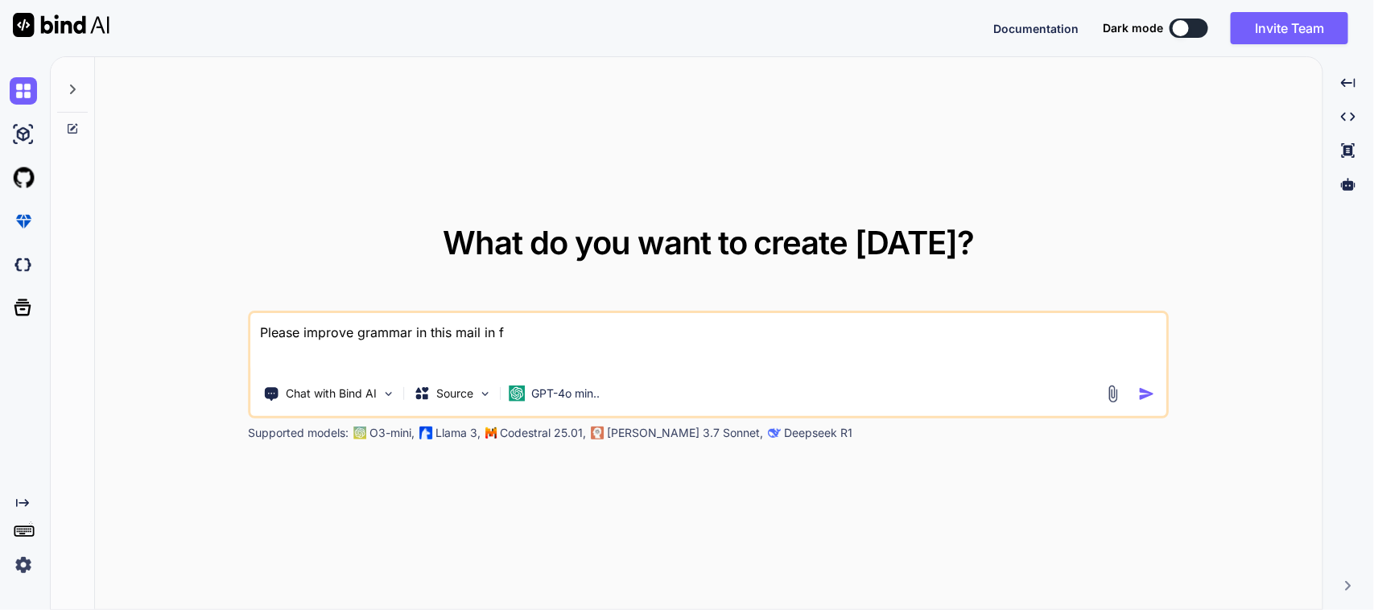
type textarea "Please improve grammar in this mail in fo"
type textarea "x"
type textarea "Please improve grammar in this mail in for"
type textarea "x"
type textarea "Please improve grammar in this mail in form"
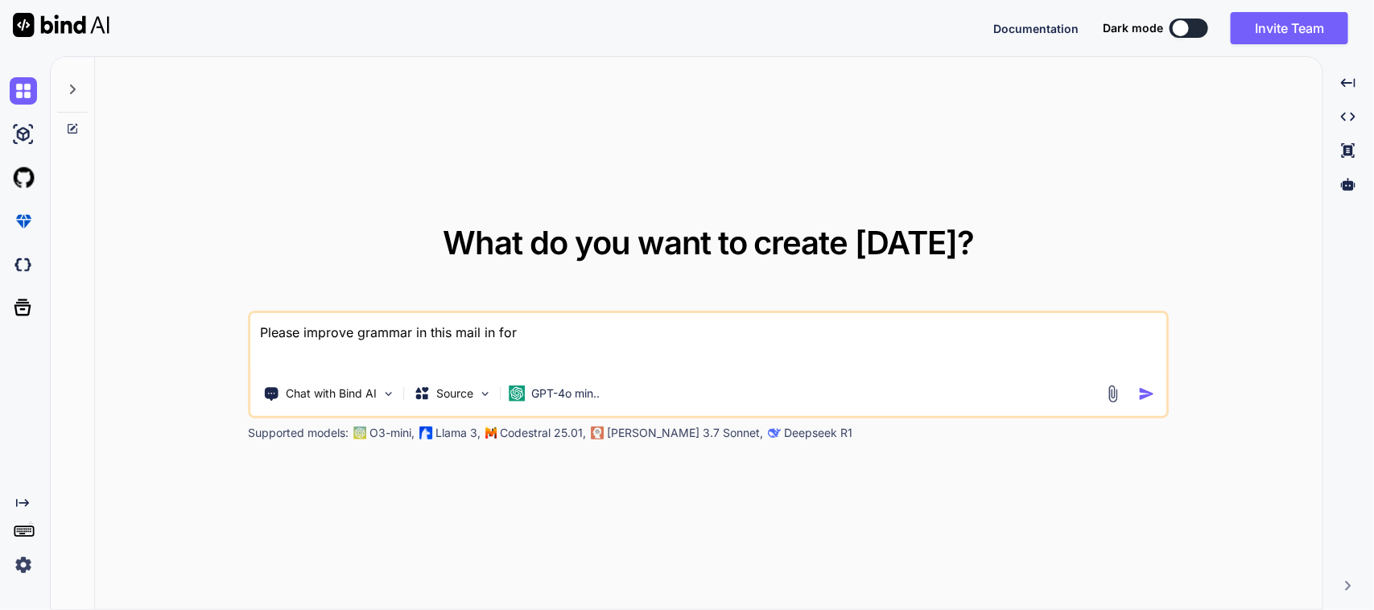
type textarea "x"
type textarea "Please improve grammar in this mail in forma"
type textarea "x"
type textarea "Please improve grammar in this mail in formal"
type textarea "x"
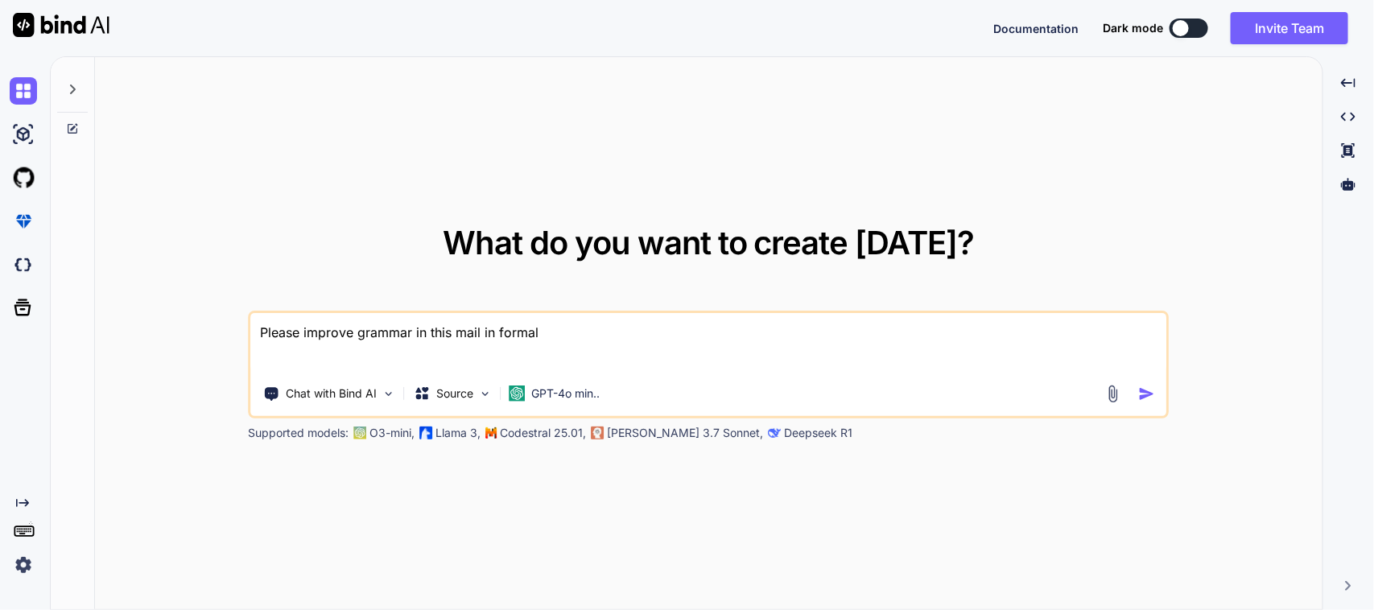
type textarea "Please improve grammar in this mail in formal"
type textarea "x"
type textarea "Please improve grammar in this mail in formal w"
type textarea "x"
type textarea "Please improve grammar in this mail in formal wa"
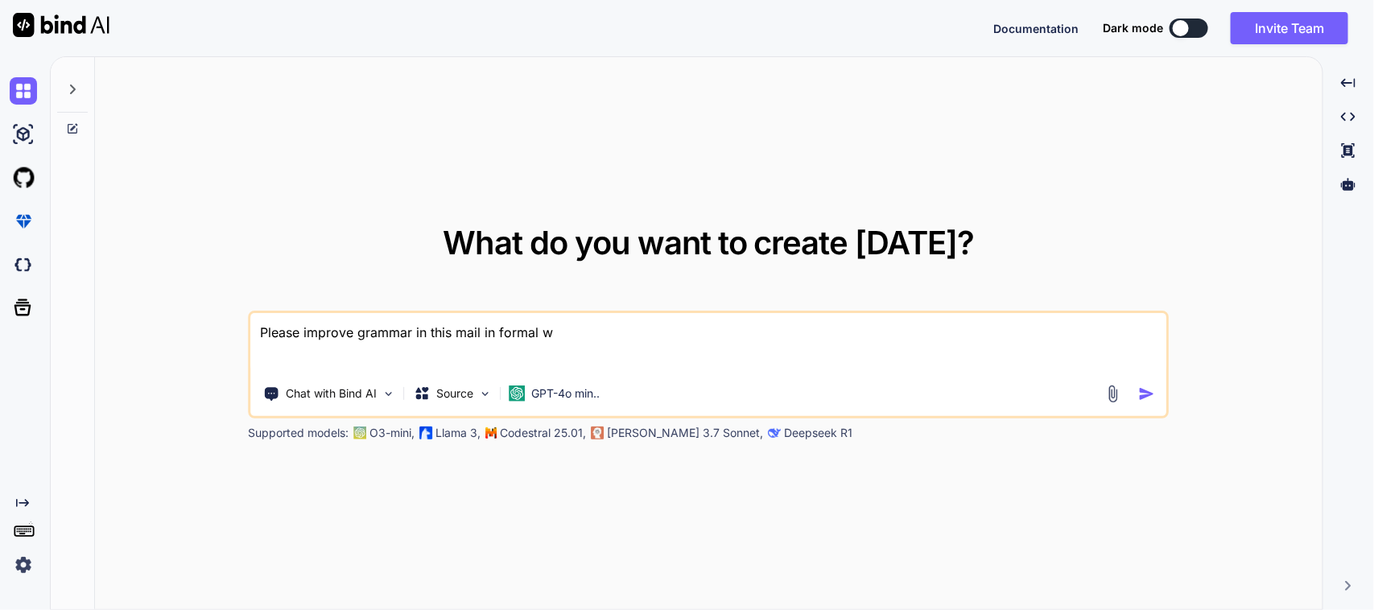
type textarea "x"
type textarea "Please improve grammar in this mail in formal way"
type textarea "x"
type textarea "Please improve grammar in this mail in formal way"
type textarea "x"
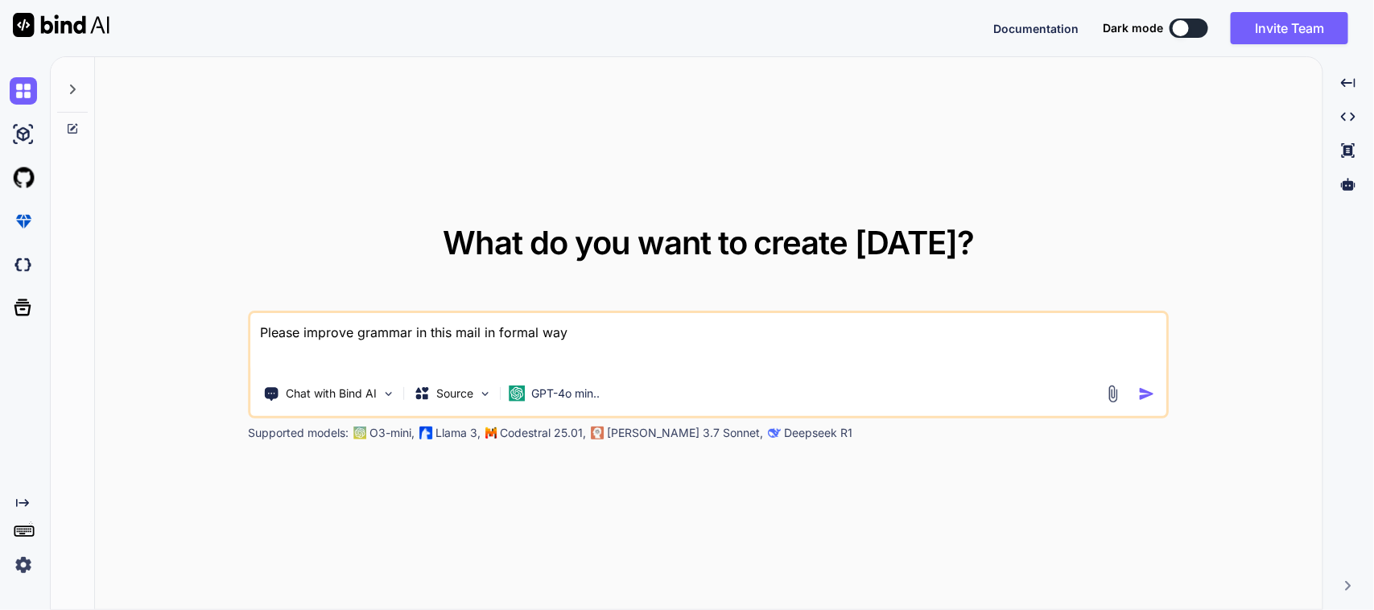
type textarea "Please improve grammar in this mail in formal way ="
type textarea "x"
type textarea "Please improve grammar in this mail in formal way =>"
type textarea "x"
type textarea "Please improve grammar in this mail in formal way =>"
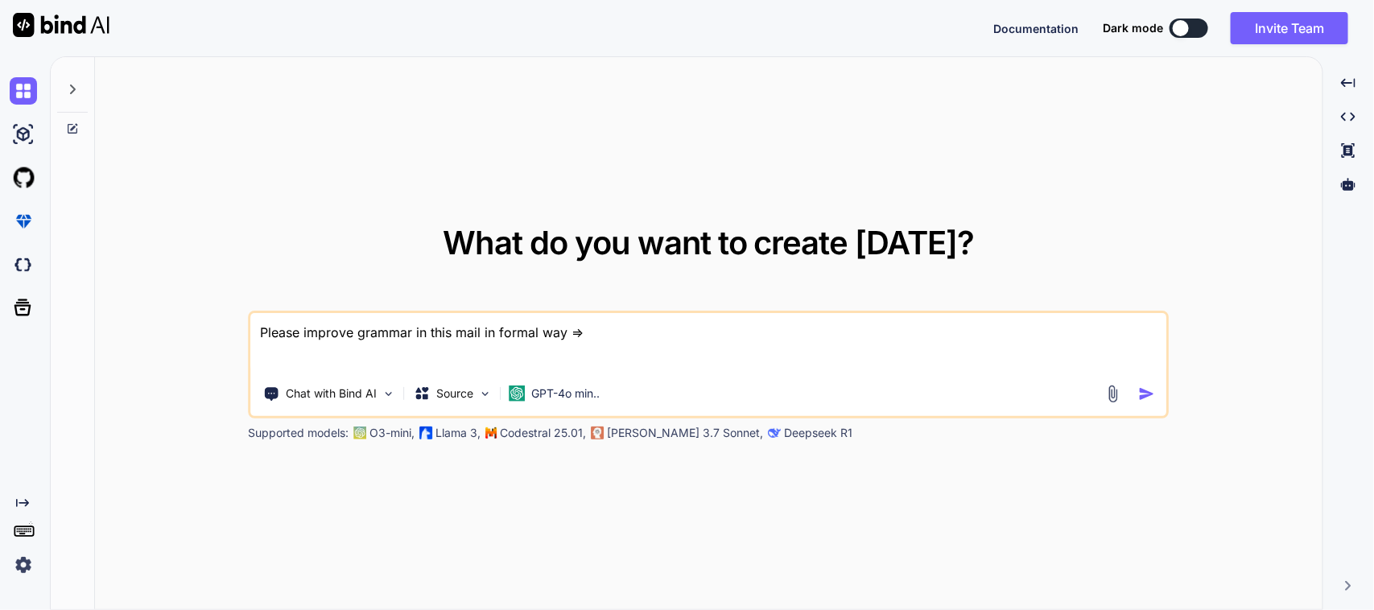
type textarea "x"
click at [598, 334] on textarea "Please improve grammar in this mail in formal way =>" at bounding box center [708, 343] width 915 height 60
paste textarea "Hi [PERSON_NAME], In NCR api. We are unable to (open) show the image kindly ple…"
type textarea "Please improve grammar in this mail in formal way => Hi [PERSON_NAME], In NCR a…"
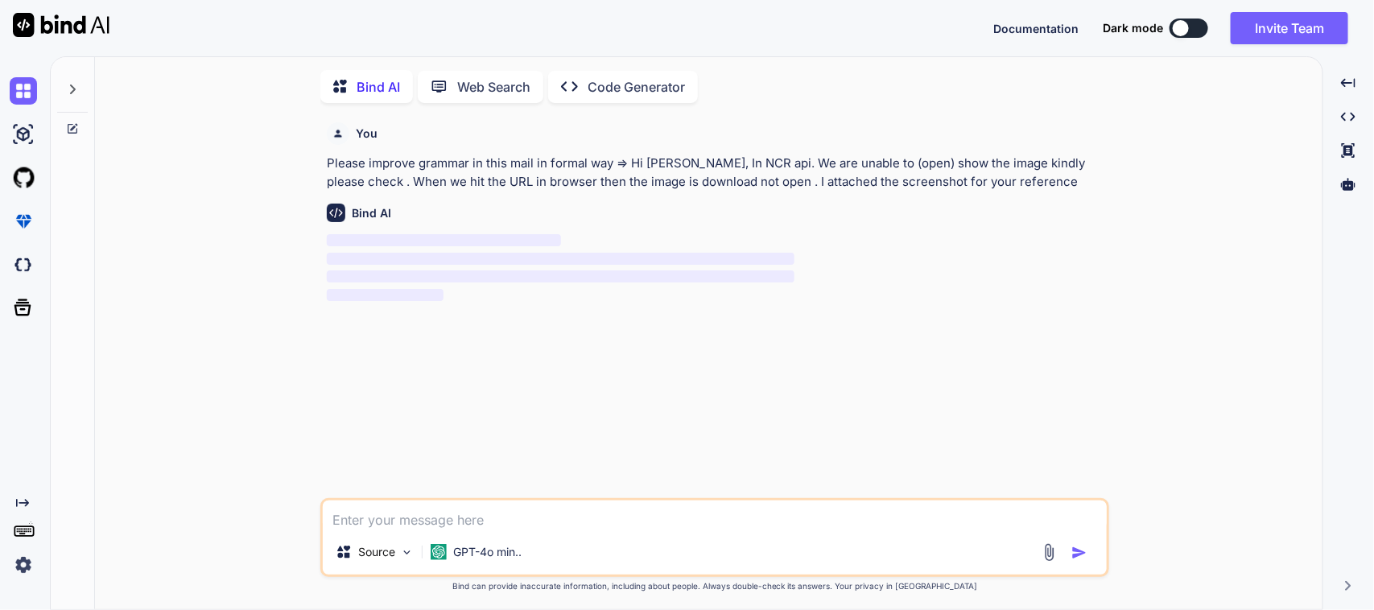
scroll to position [6, 0]
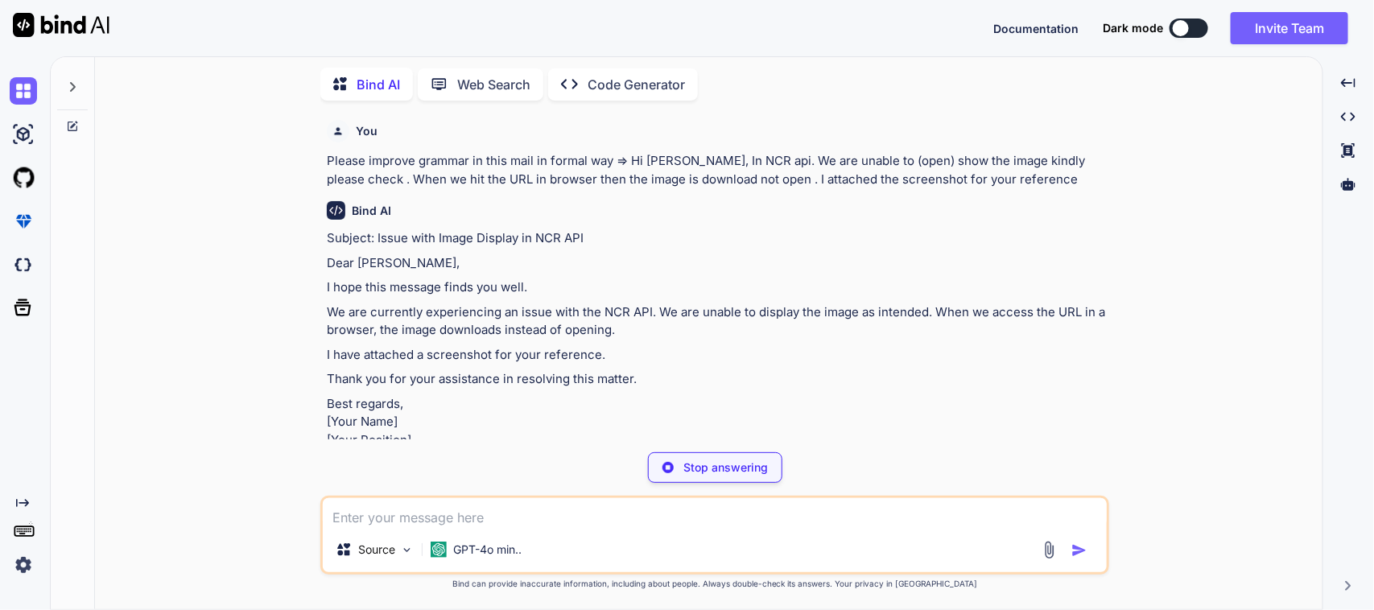
type textarea "x"
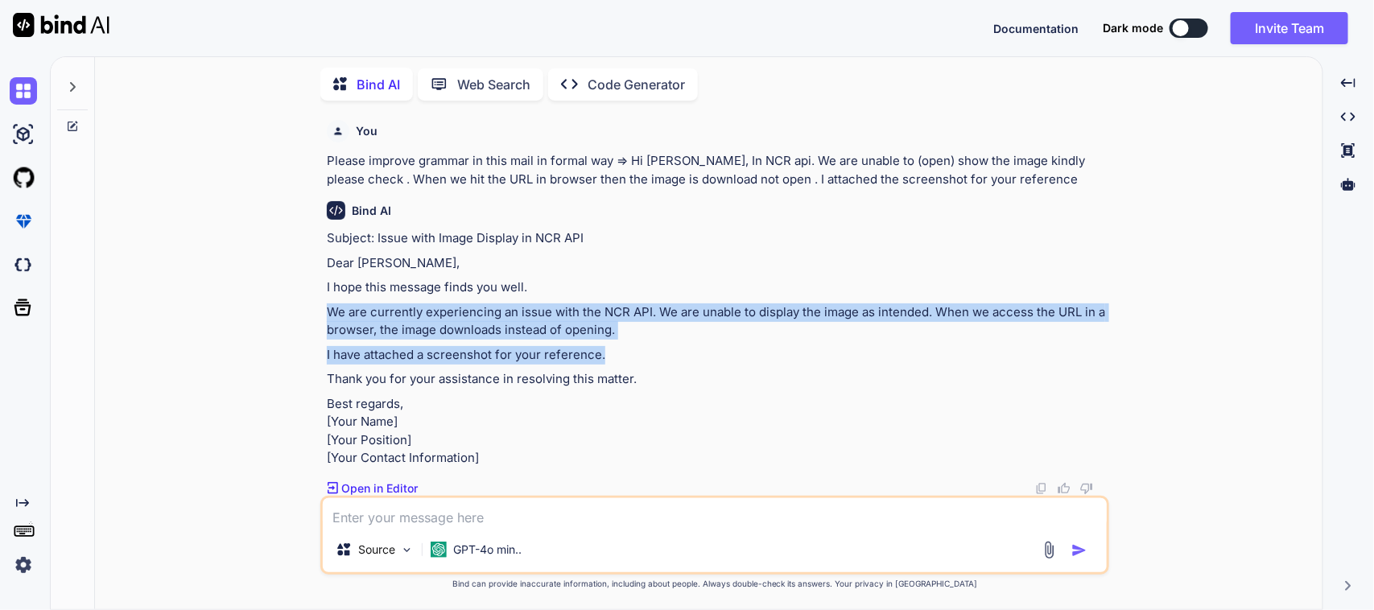
drag, startPoint x: 630, startPoint y: 355, endPoint x: 327, endPoint y: 306, distance: 306.7
click at [327, 306] on div "Subject: Issue with Image Display in NCR API Dear [PERSON_NAME], I hope this me…" at bounding box center [716, 348] width 779 height 238
copy div "We are currently experiencing an issue with the NCR API. We are unable to displ…"
